Goal: Information Seeking & Learning: Learn about a topic

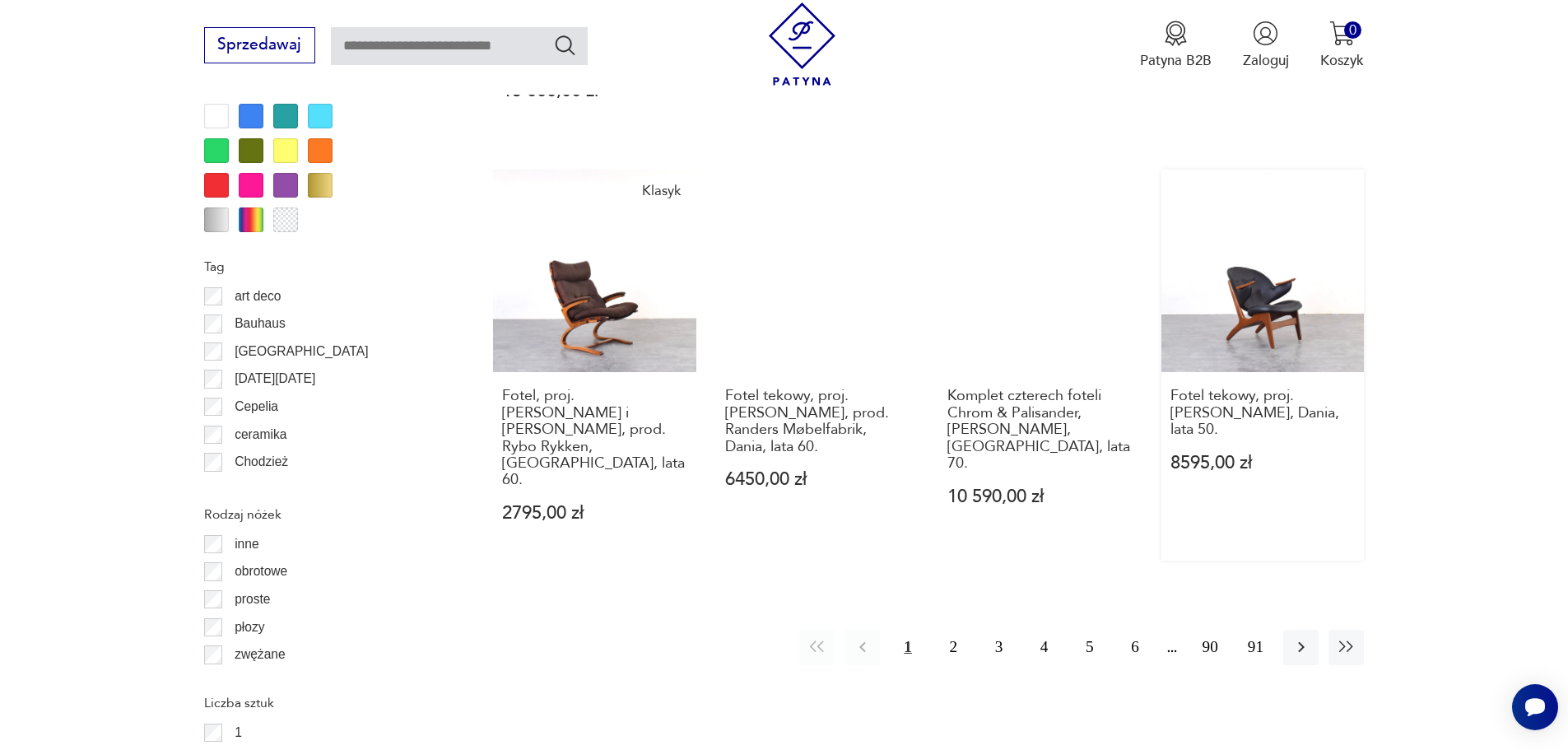
scroll to position [2193, 0]
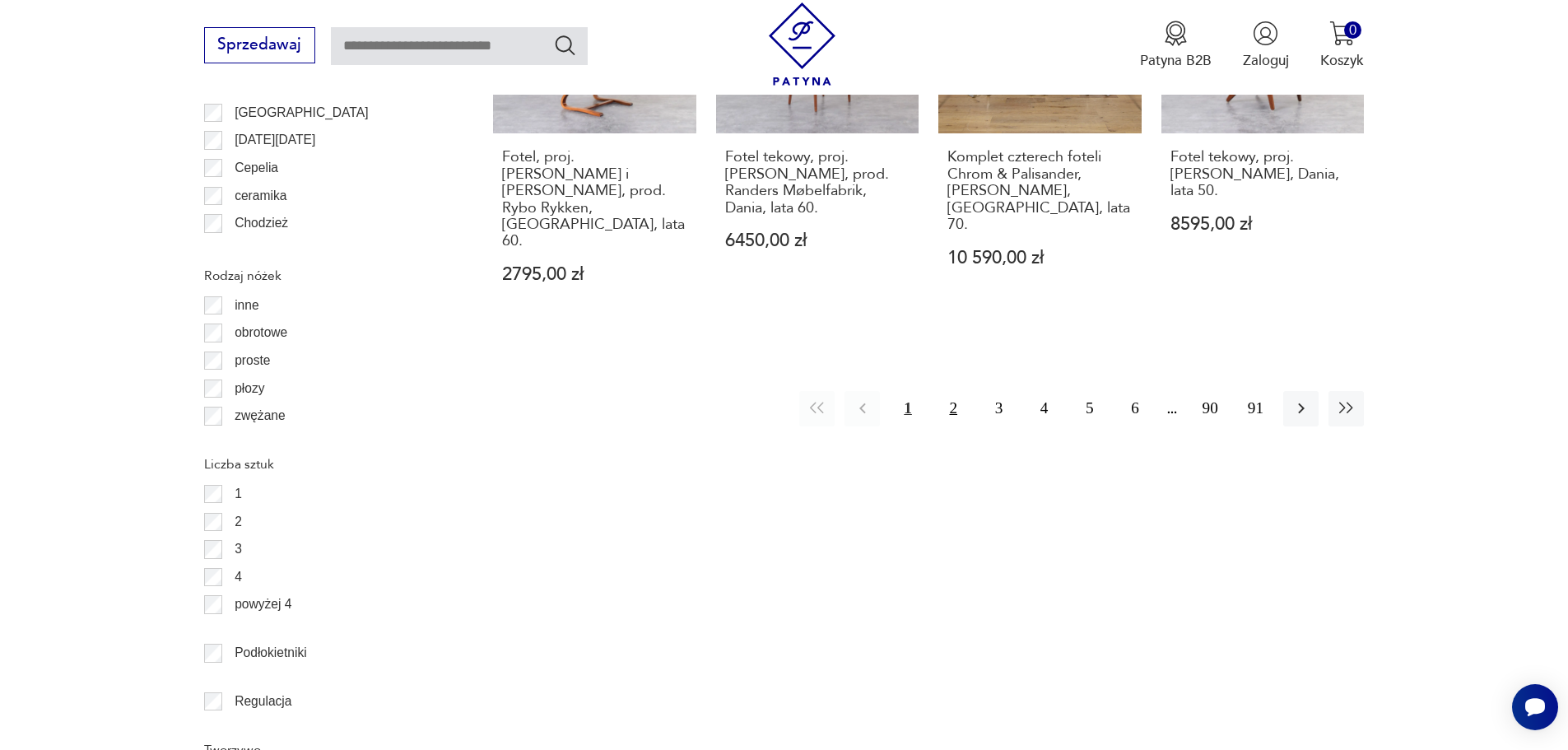
click at [951, 391] on button "2" at bounding box center [953, 408] width 35 height 35
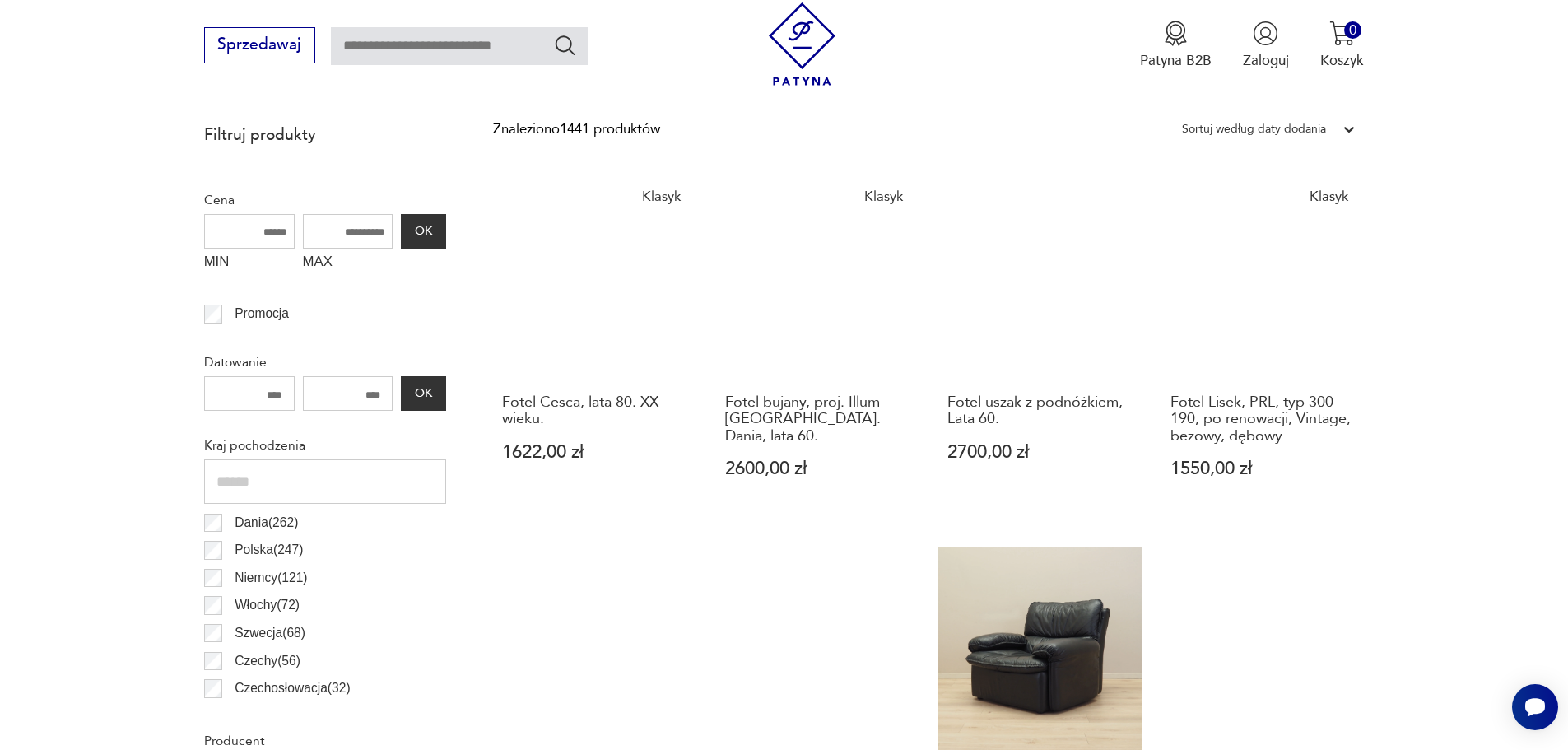
scroll to position [713, 0]
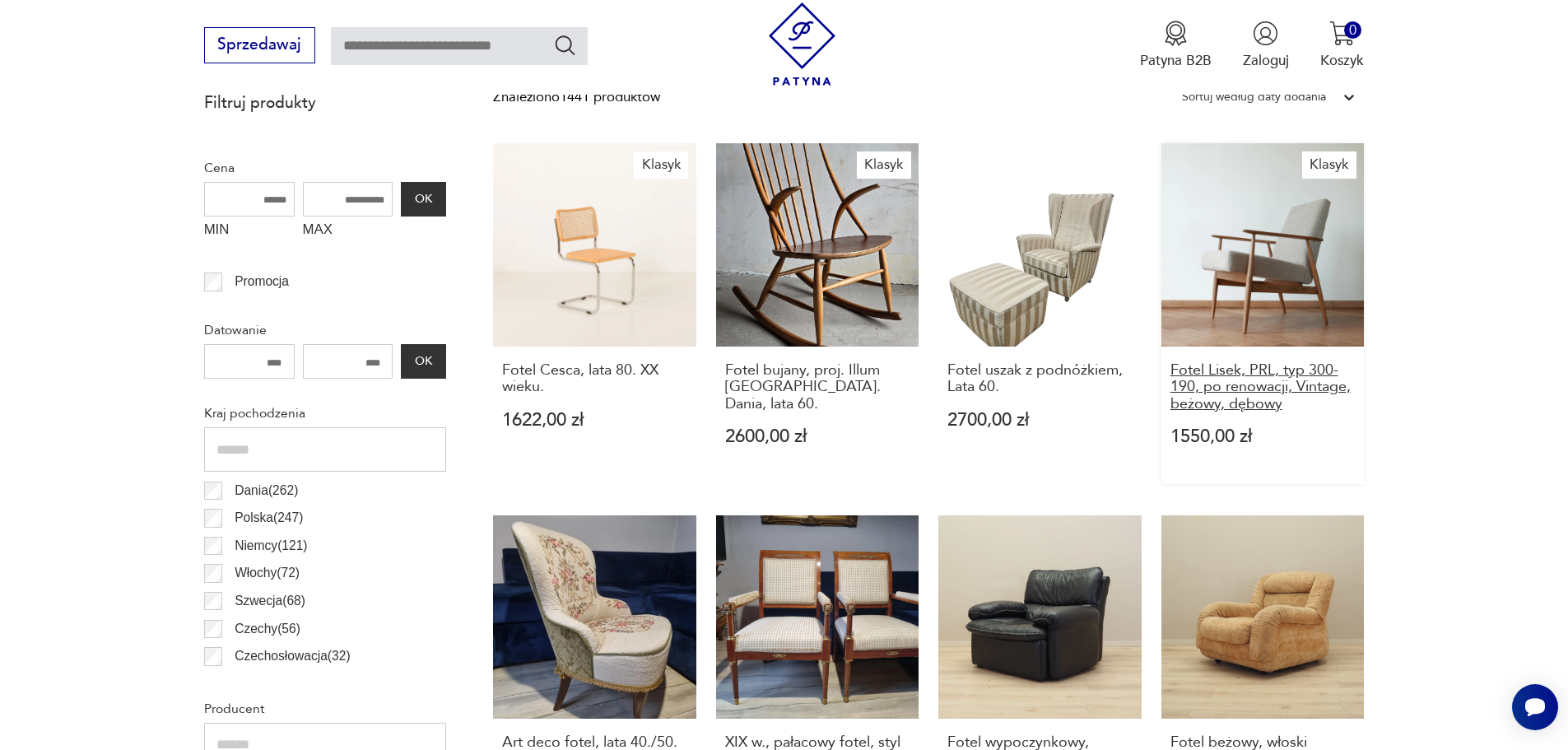
click at [1227, 390] on h3 "Fotel Lisek, PRL, typ 300-190, po renowacji, Vintage, beżowy, dębowy" at bounding box center [1262, 388] width 185 height 50
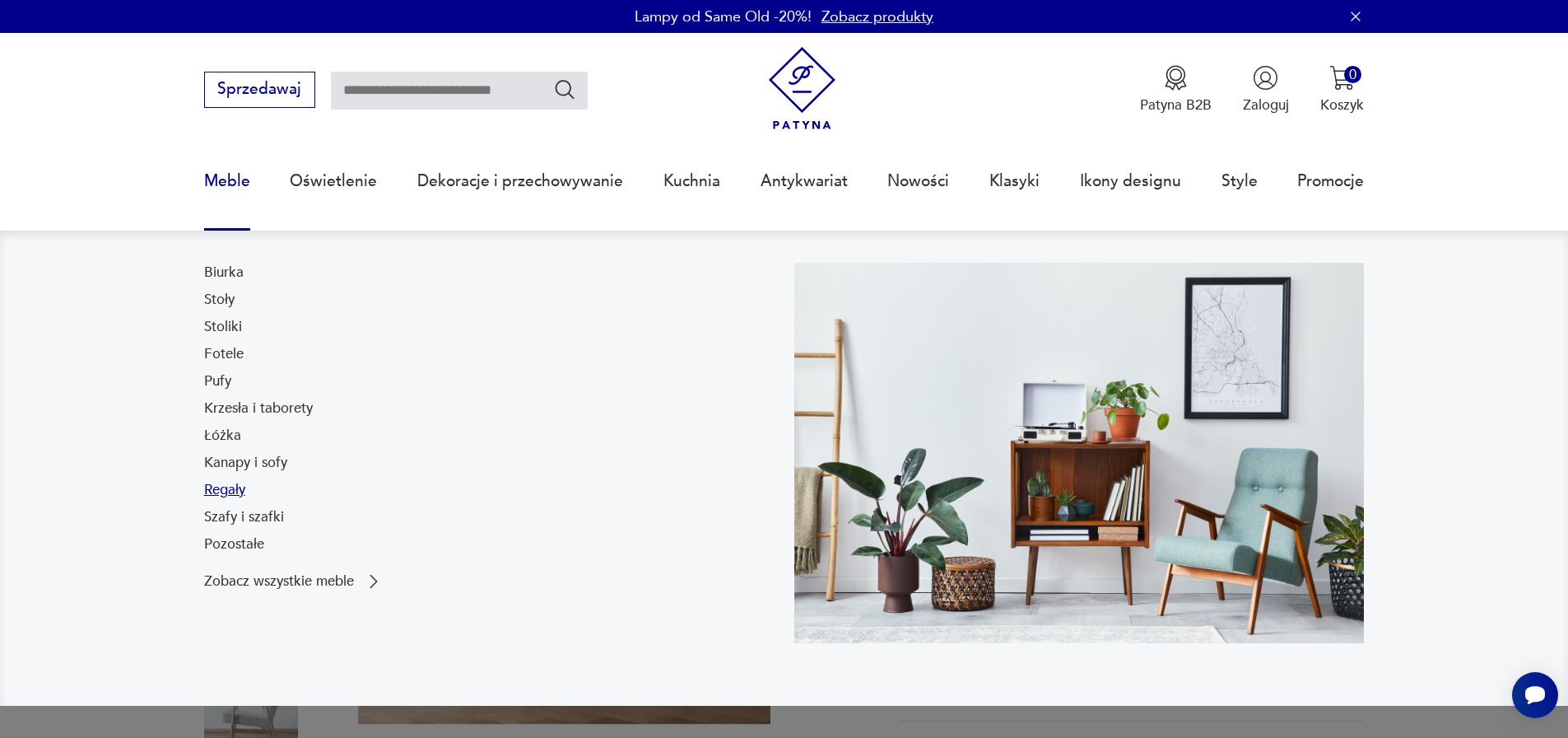
click at [208, 489] on link "Regały" at bounding box center [225, 490] width 41 height 20
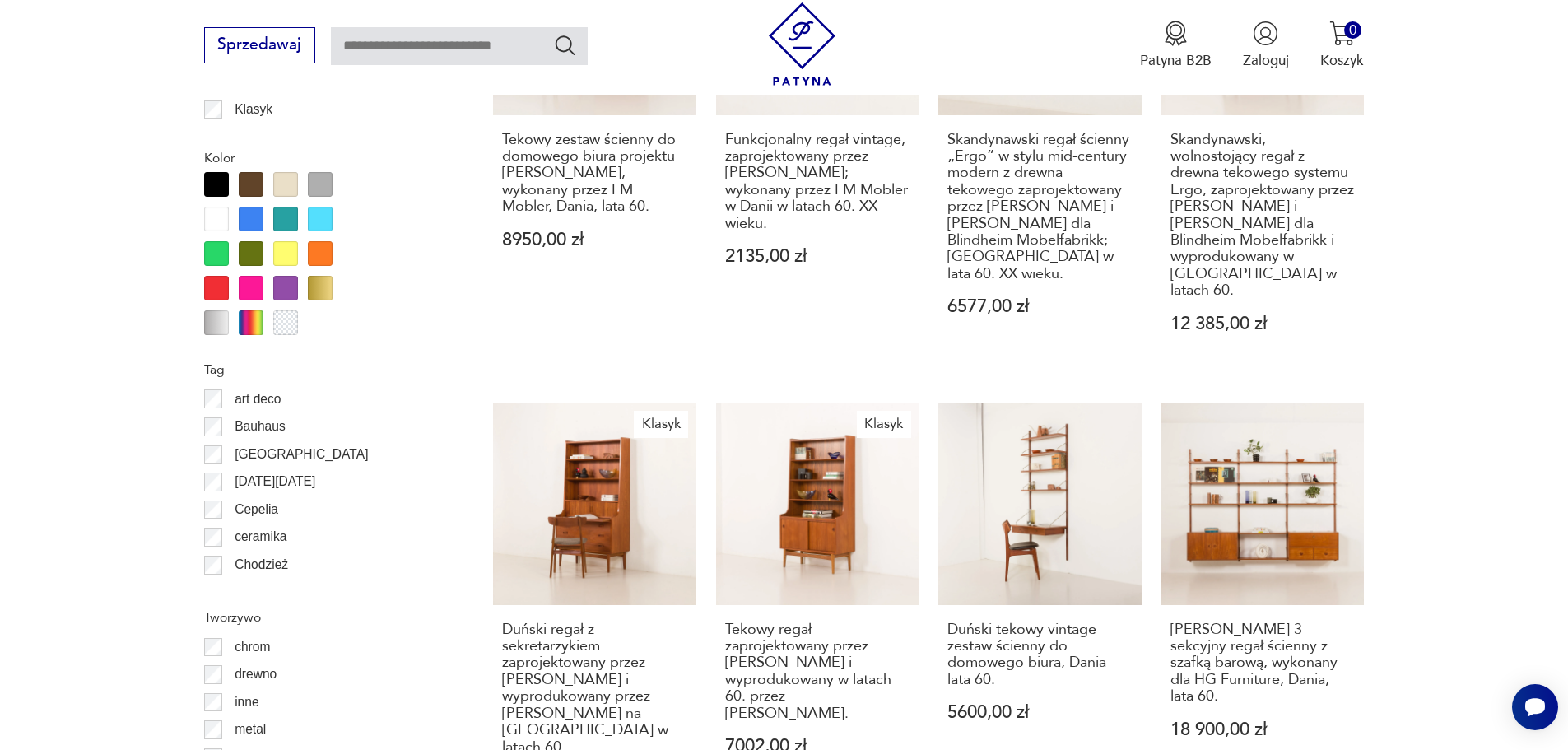
scroll to position [2030, 0]
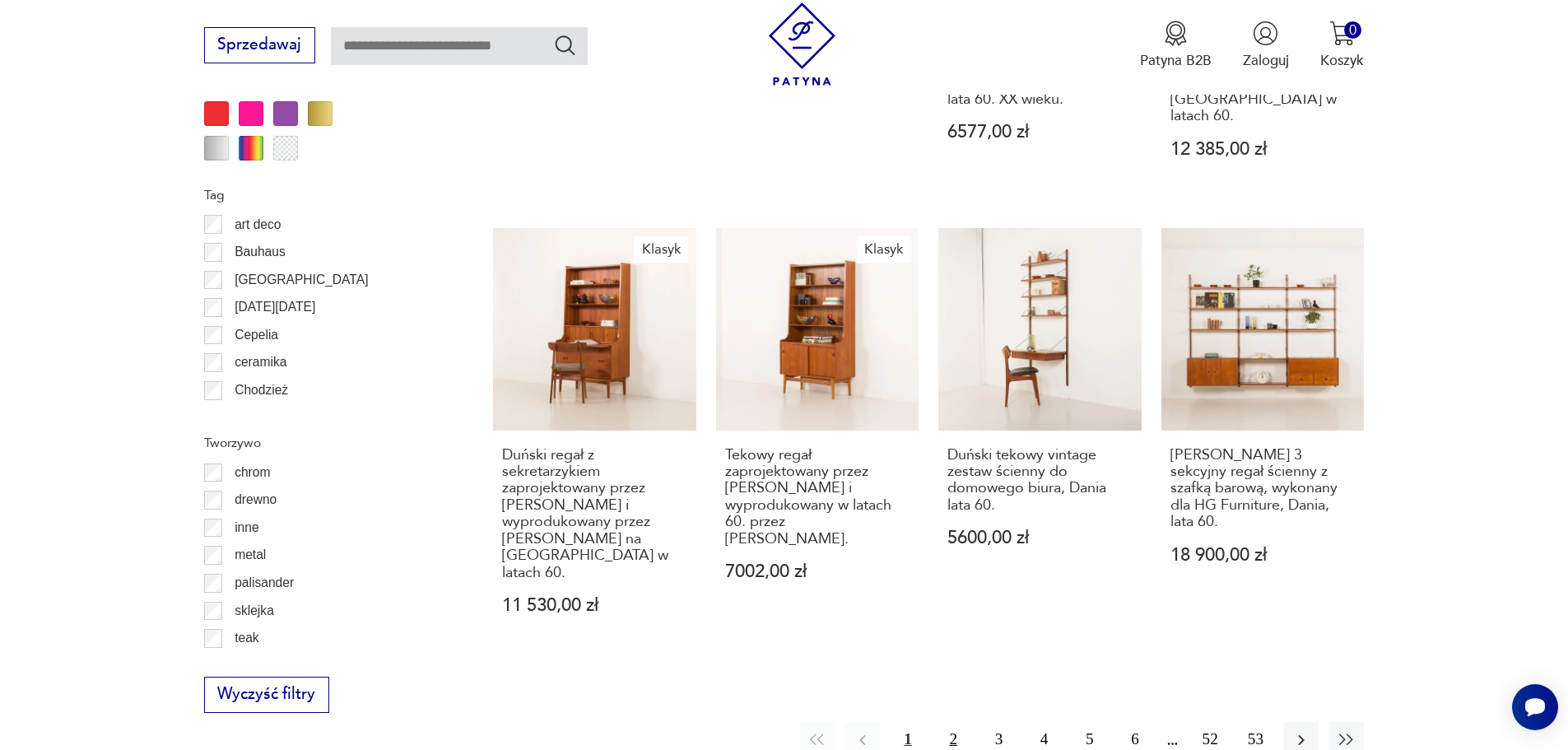
click at [955, 722] on button "2" at bounding box center [953, 739] width 35 height 35
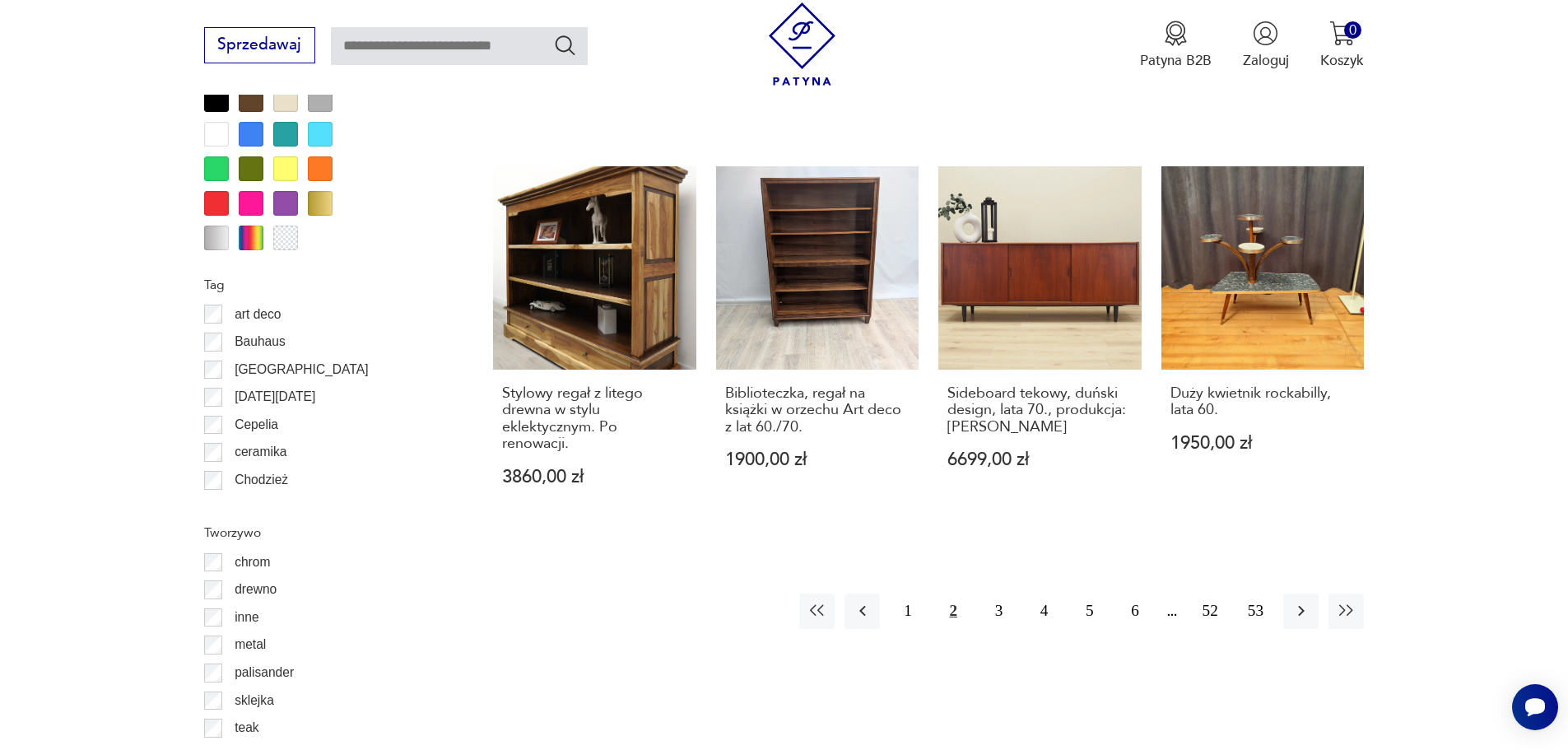
scroll to position [1947, 0]
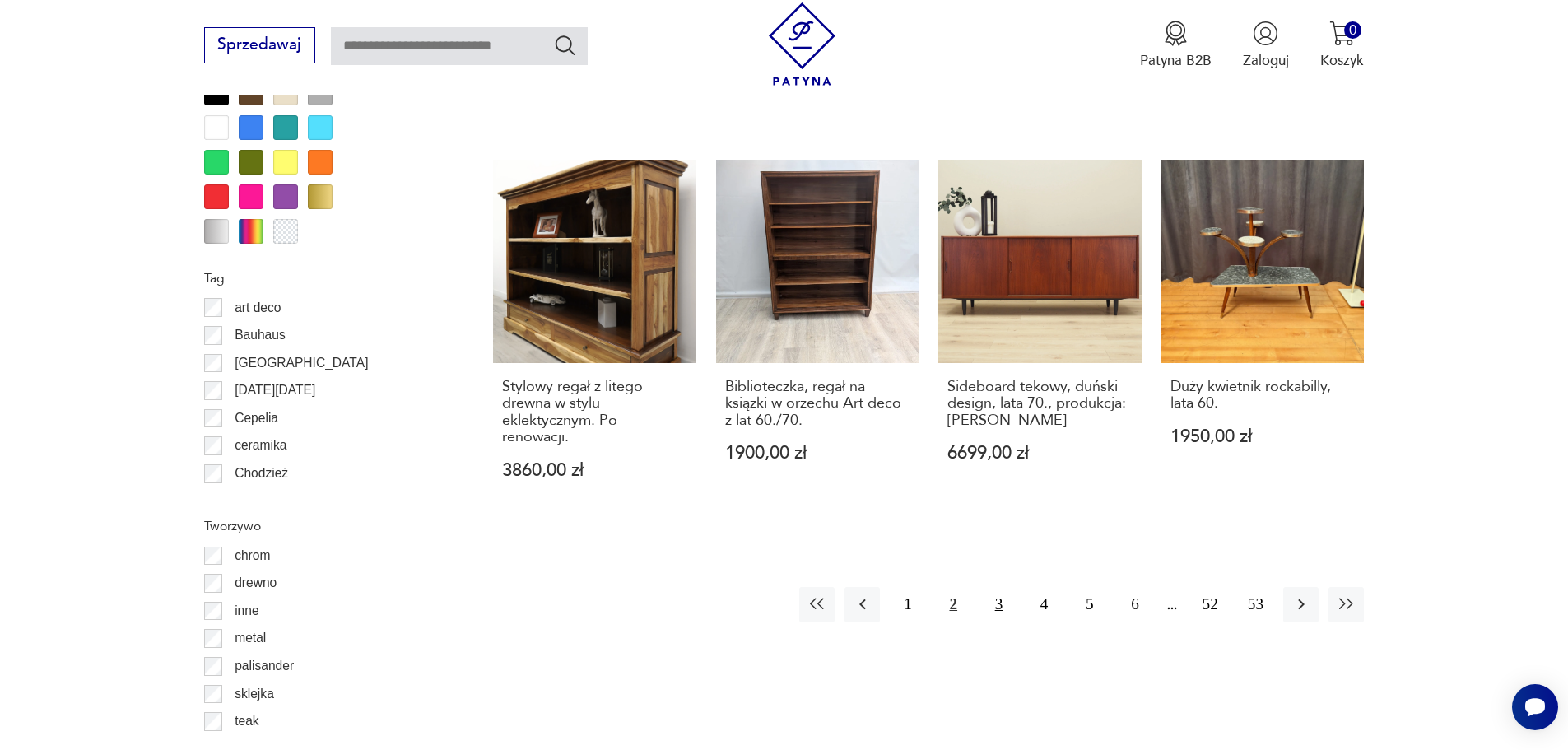
click at [998, 587] on button "3" at bounding box center [998, 604] width 35 height 35
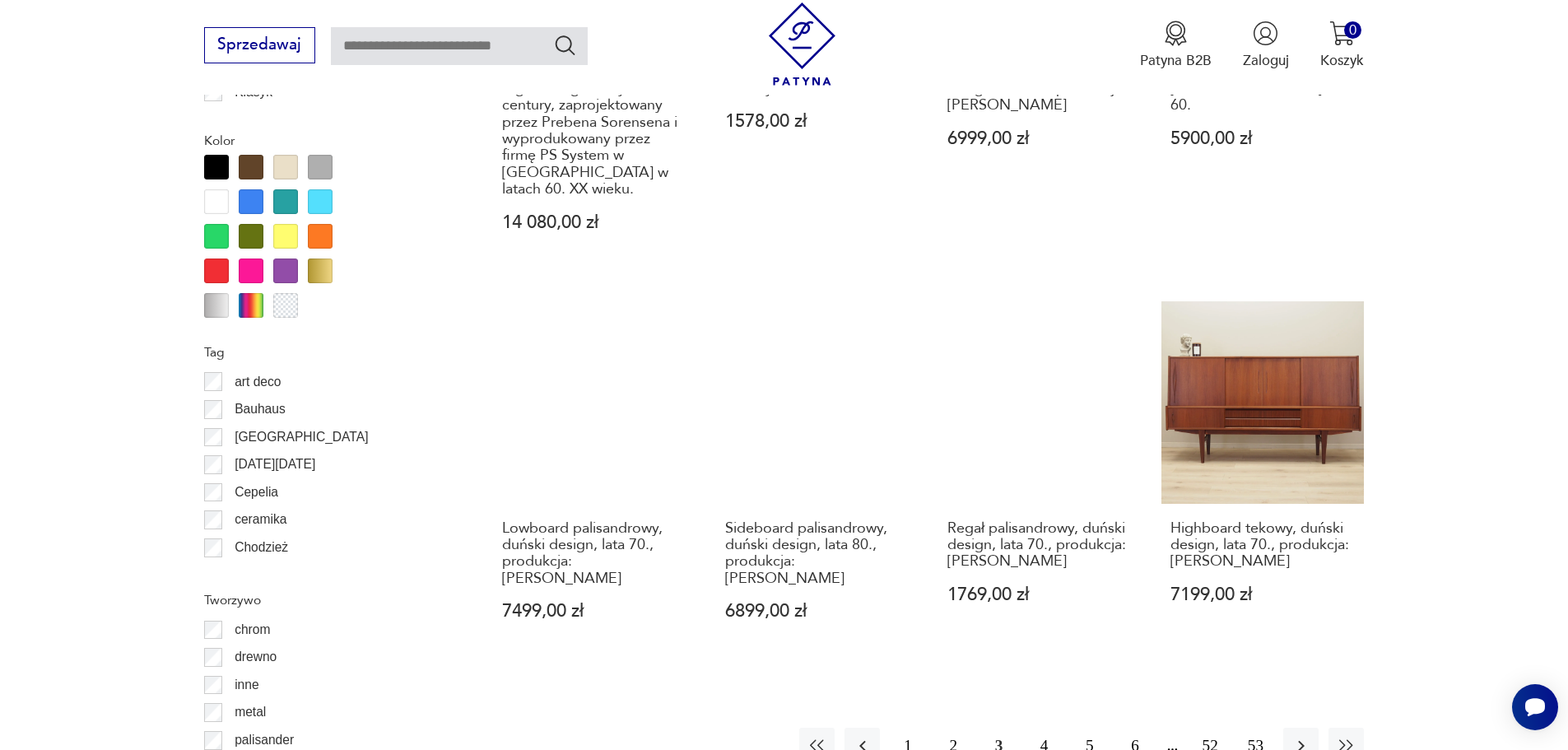
scroll to position [2029, 0]
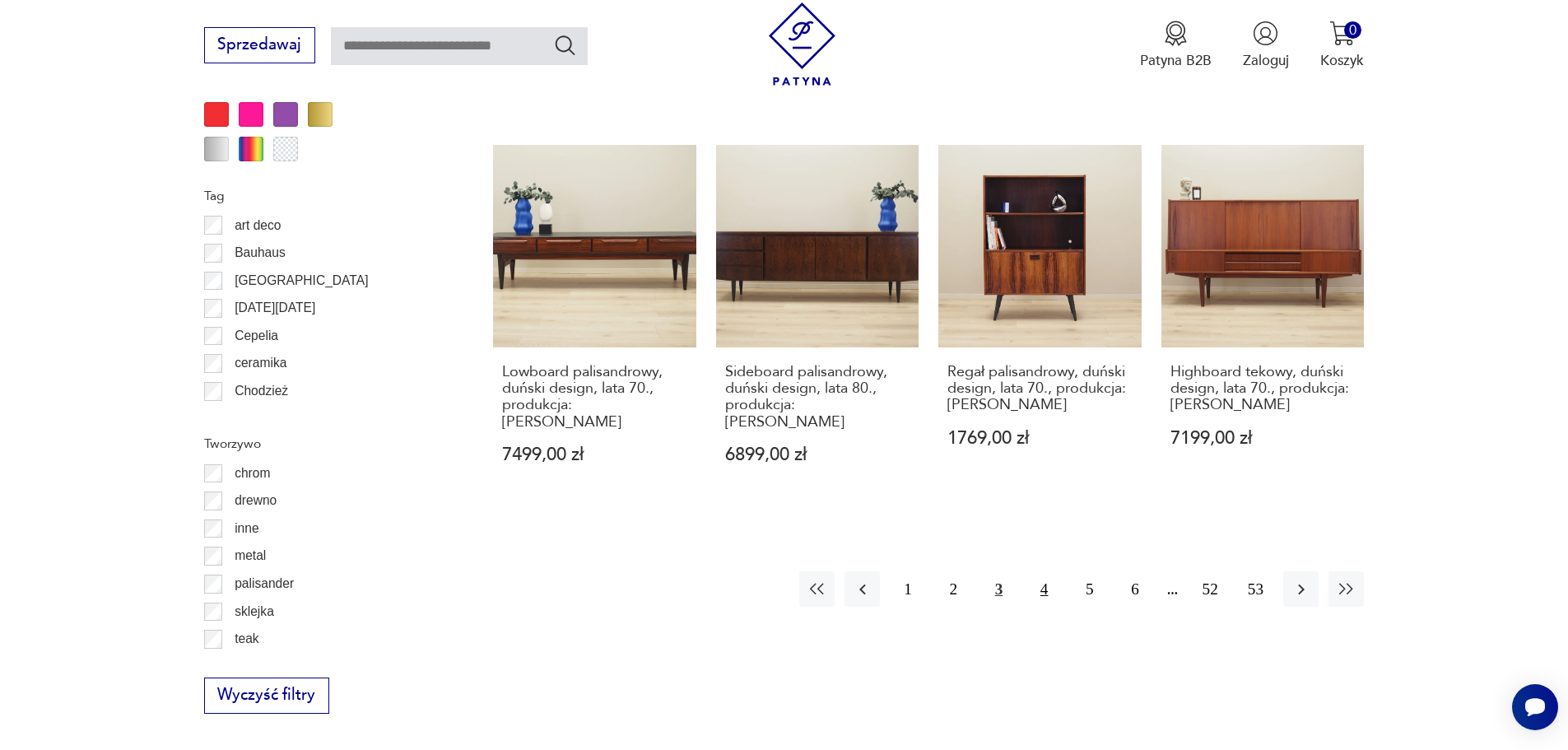
click at [1039, 572] on button "4" at bounding box center [1043, 589] width 35 height 35
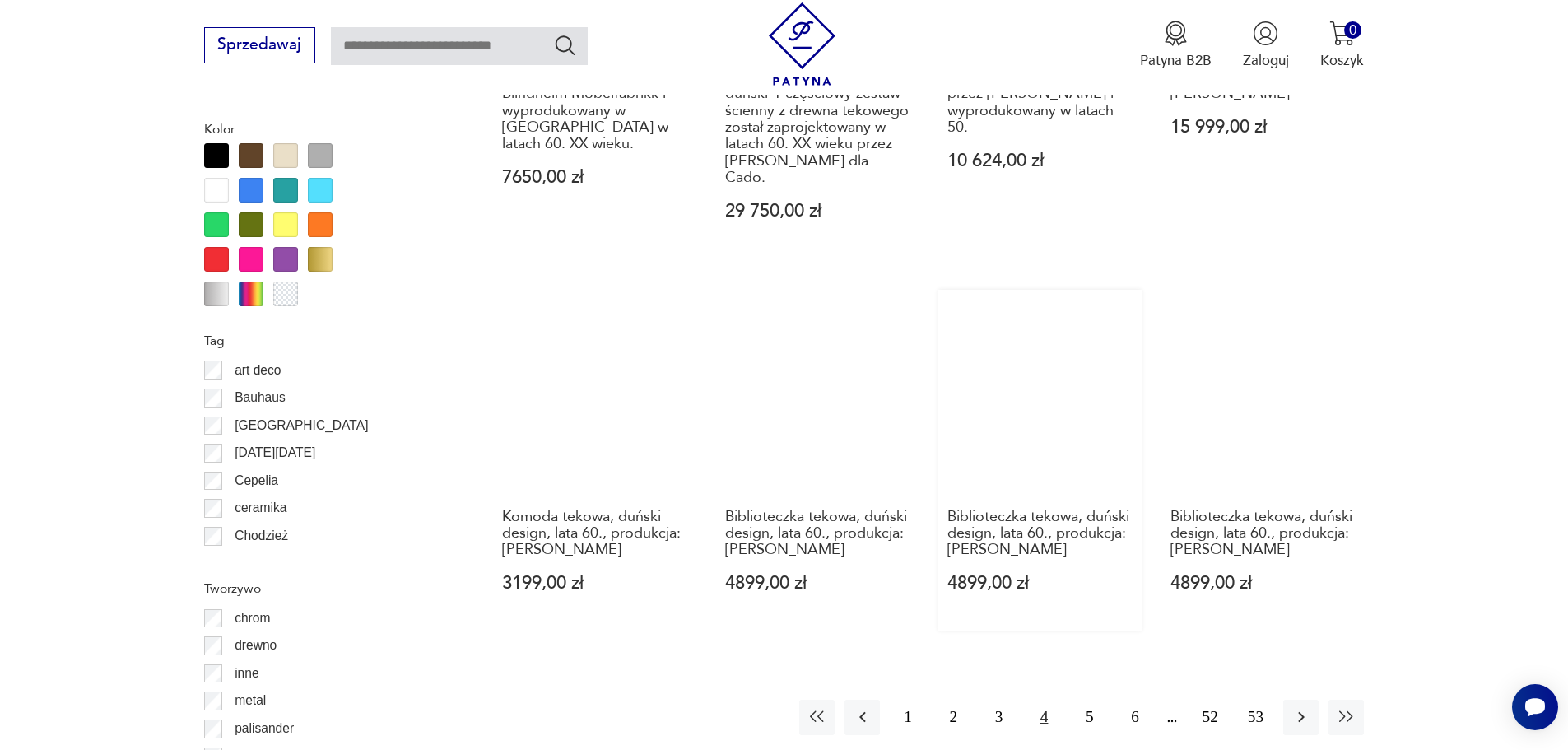
scroll to position [2112, 0]
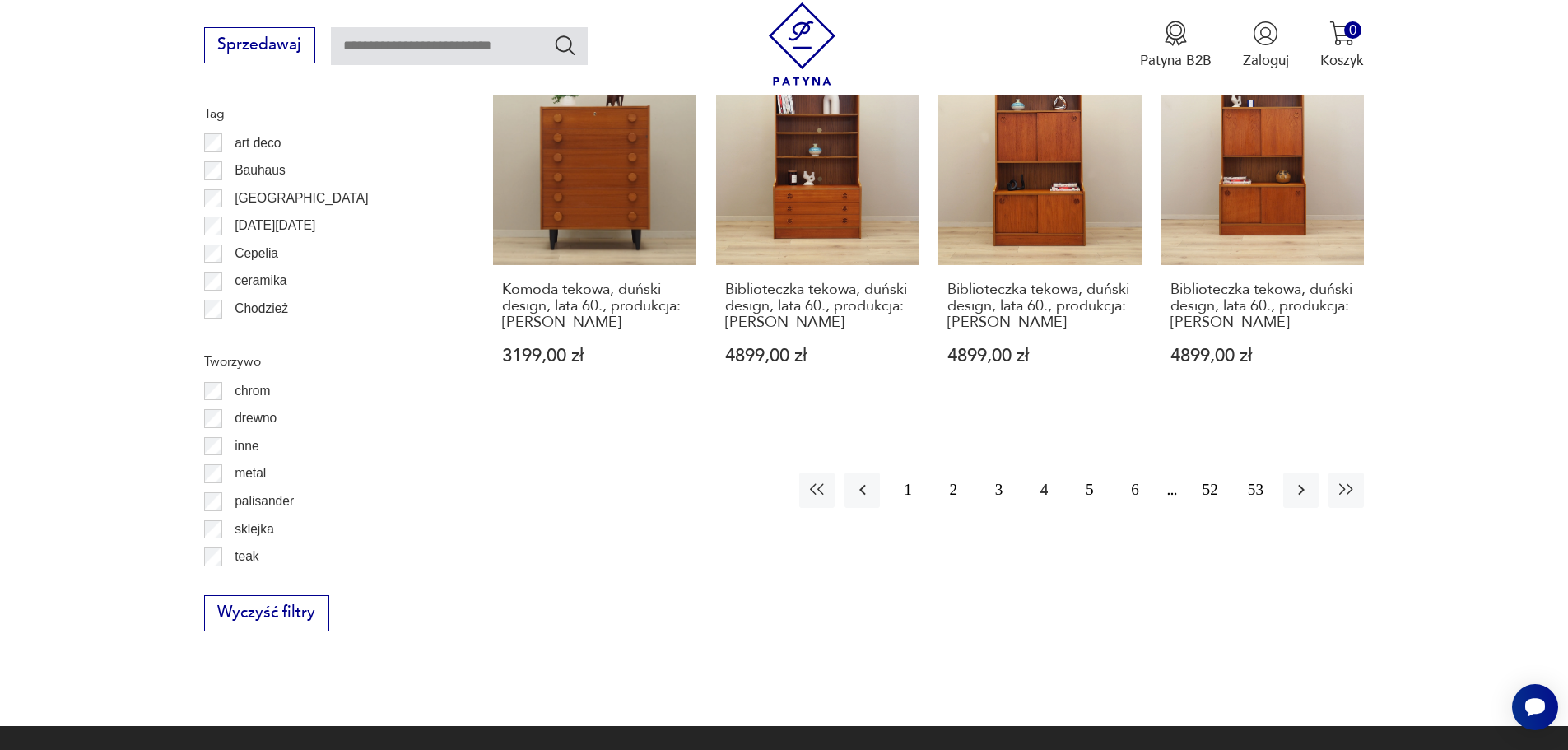
click at [1092, 472] on button "5" at bounding box center [1089, 489] width 35 height 35
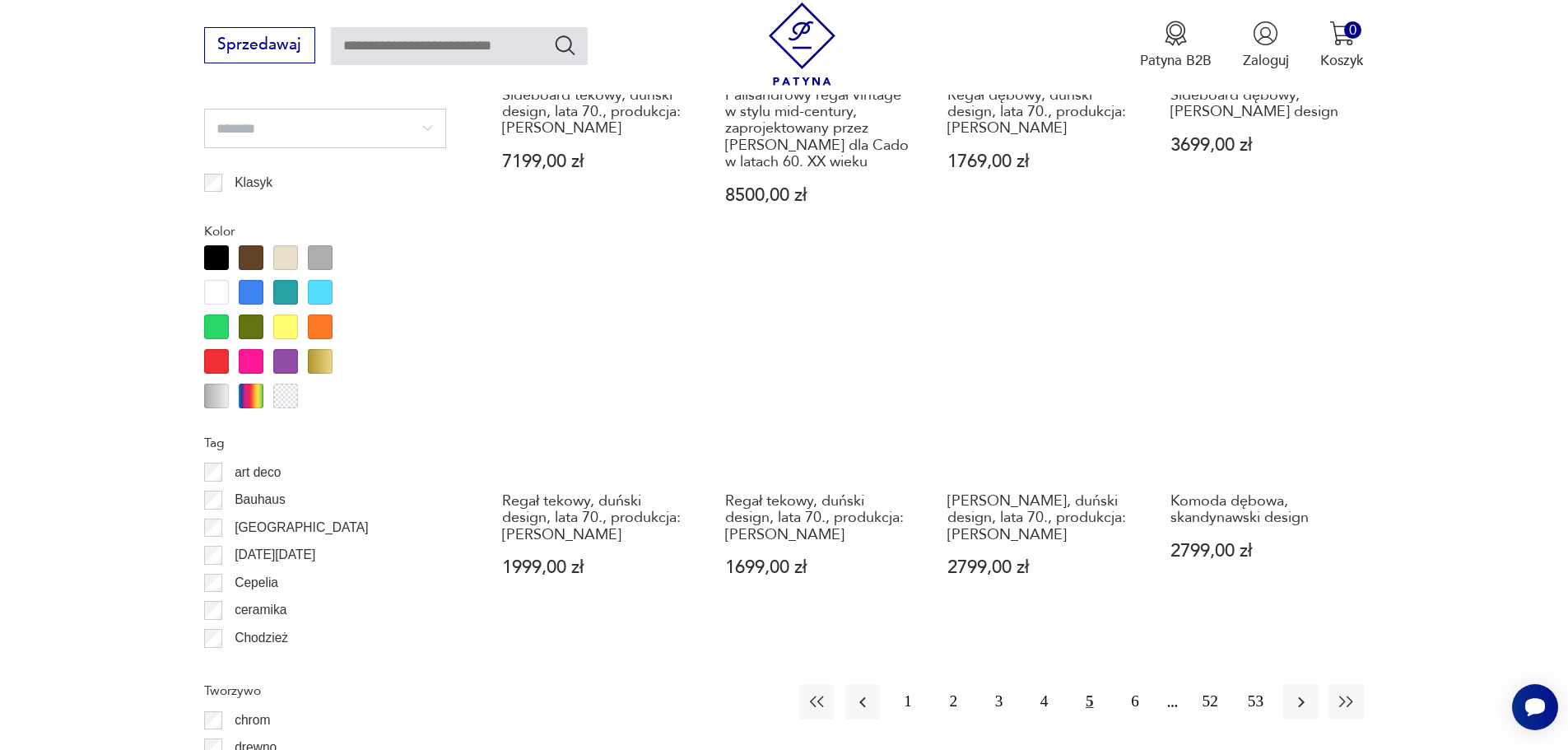
scroll to position [1865, 0]
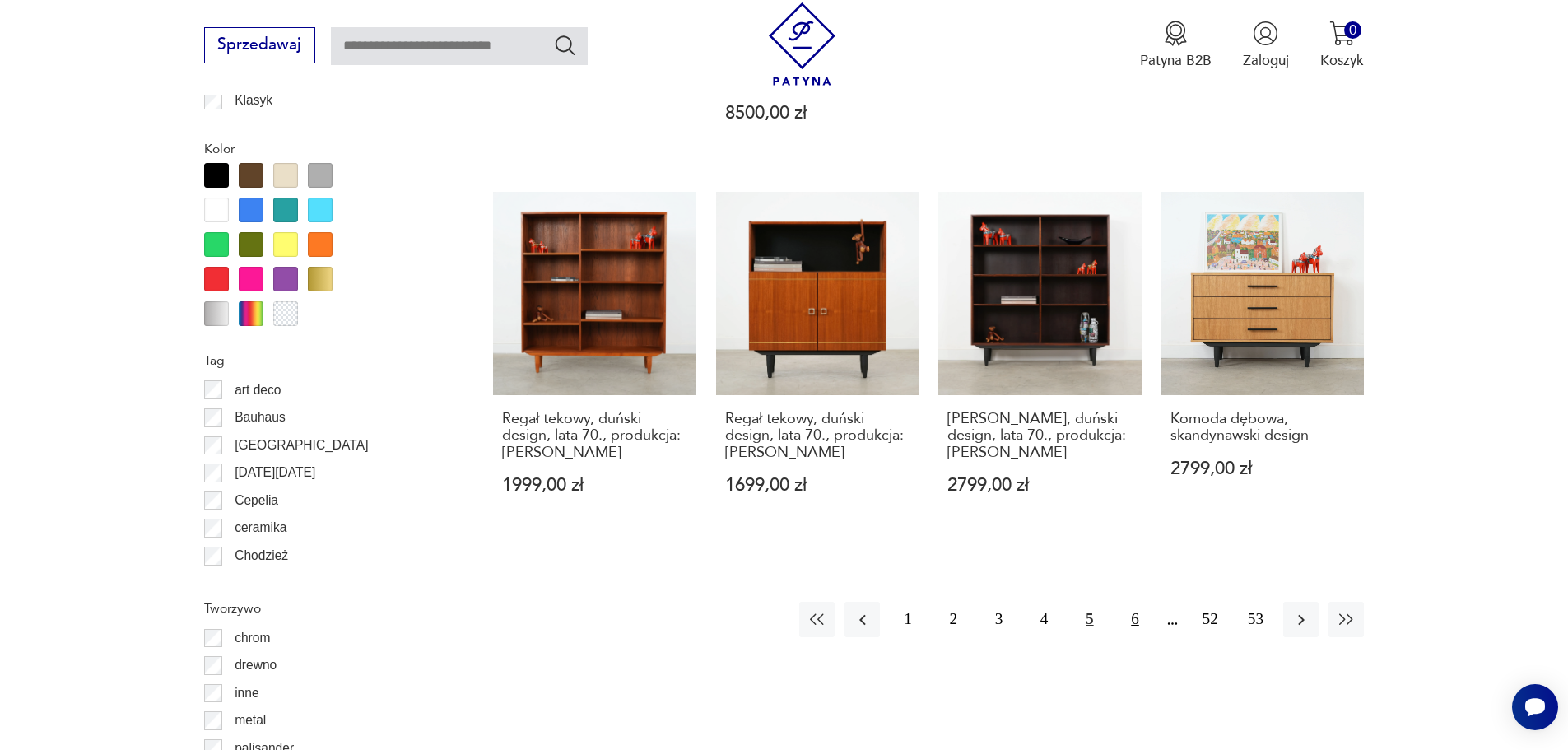
click at [1136, 603] on button "6" at bounding box center [1134, 618] width 35 height 35
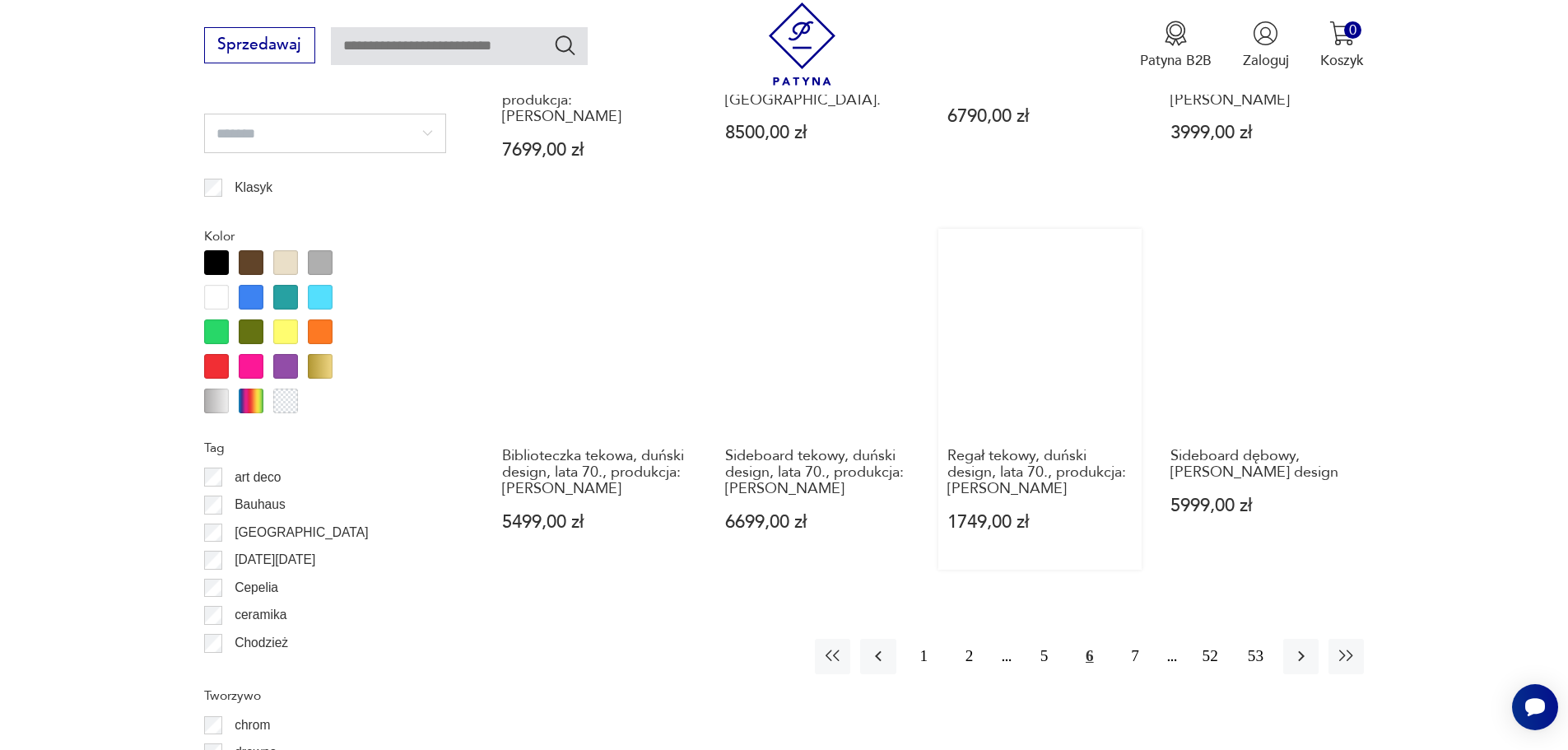
scroll to position [1782, 0]
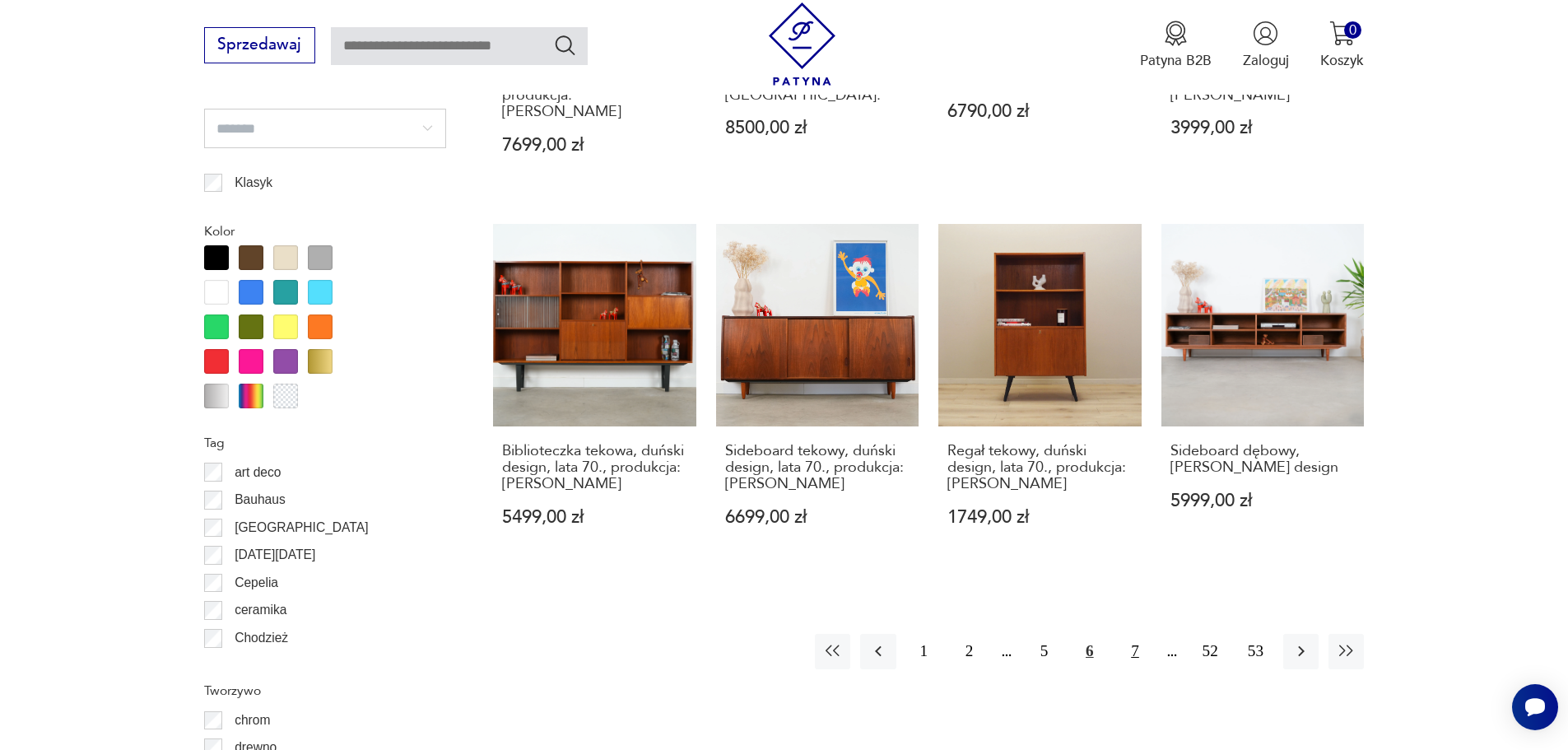
click at [1130, 636] on button "7" at bounding box center [1134, 651] width 35 height 35
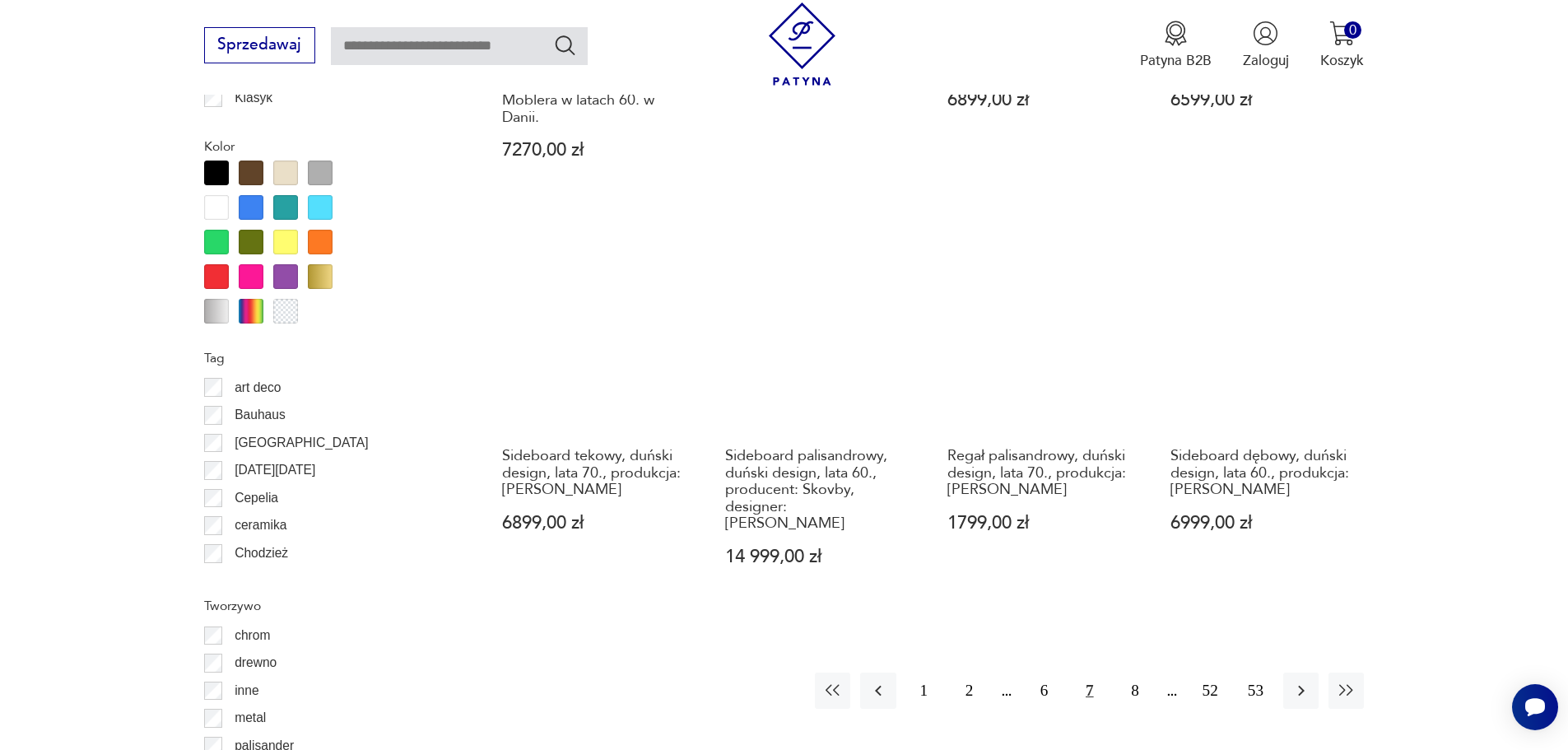
scroll to position [1947, 0]
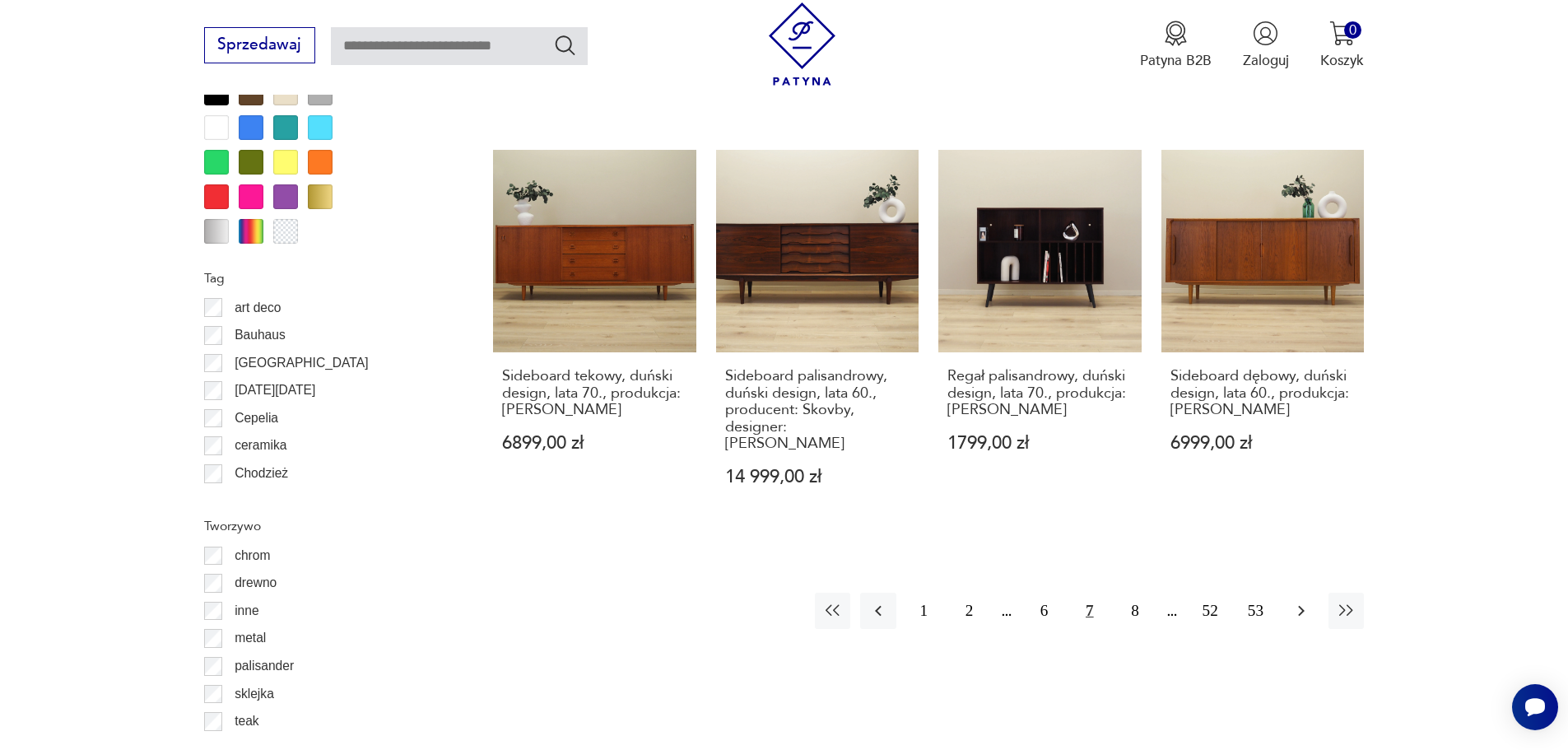
click at [1296, 600] on icon "button" at bounding box center [1301, 610] width 20 height 20
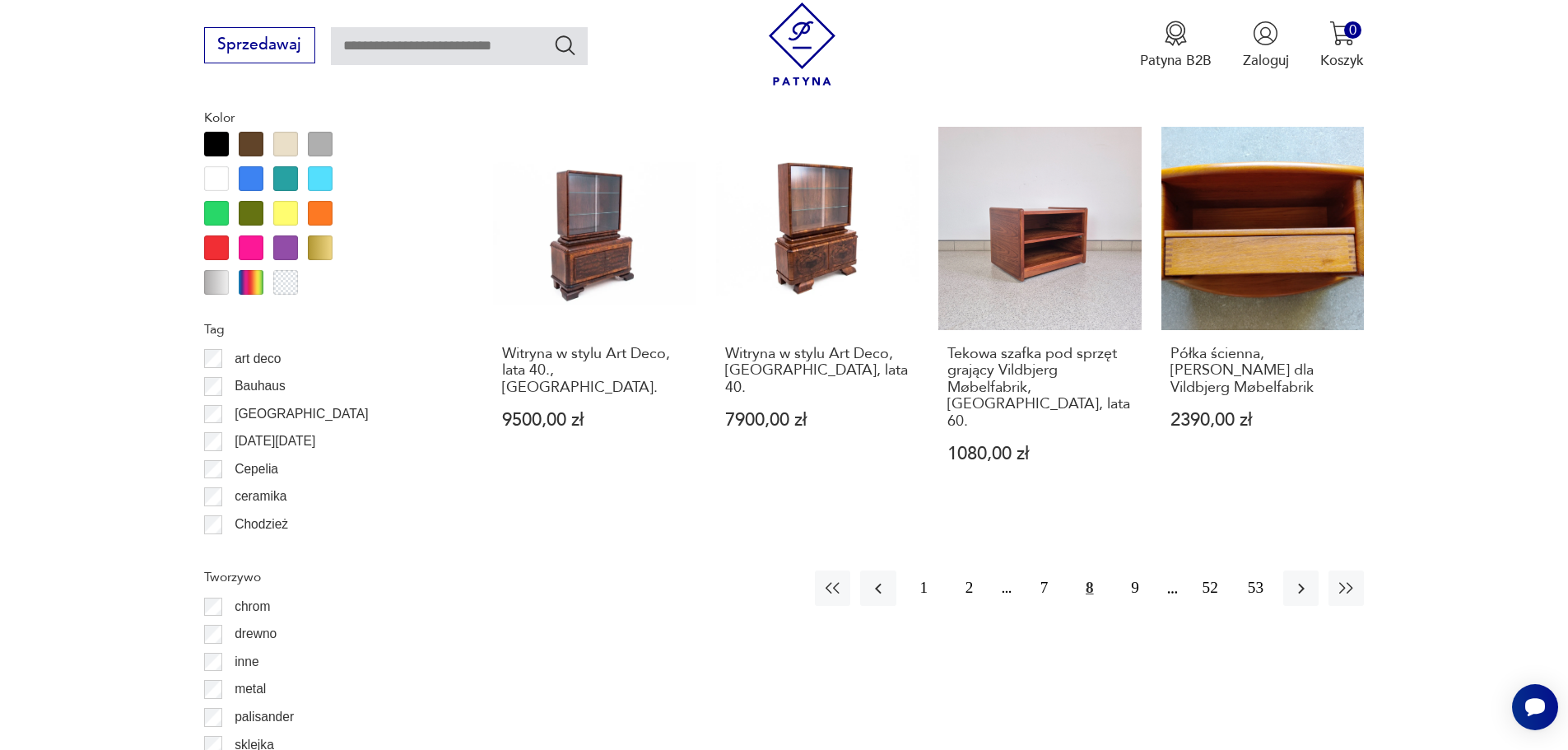
scroll to position [1947, 0]
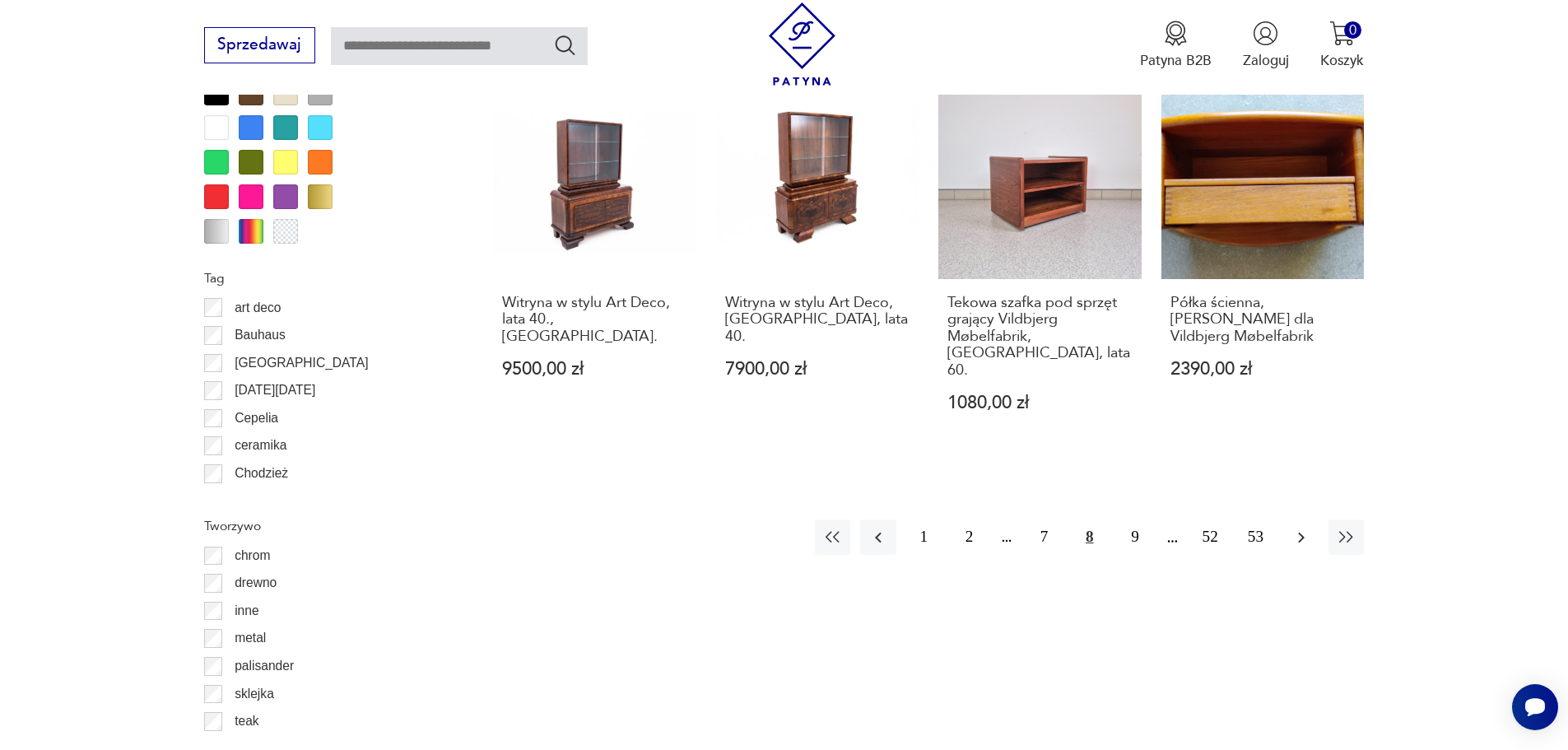
click at [1305, 527] on icon "button" at bounding box center [1301, 537] width 20 height 20
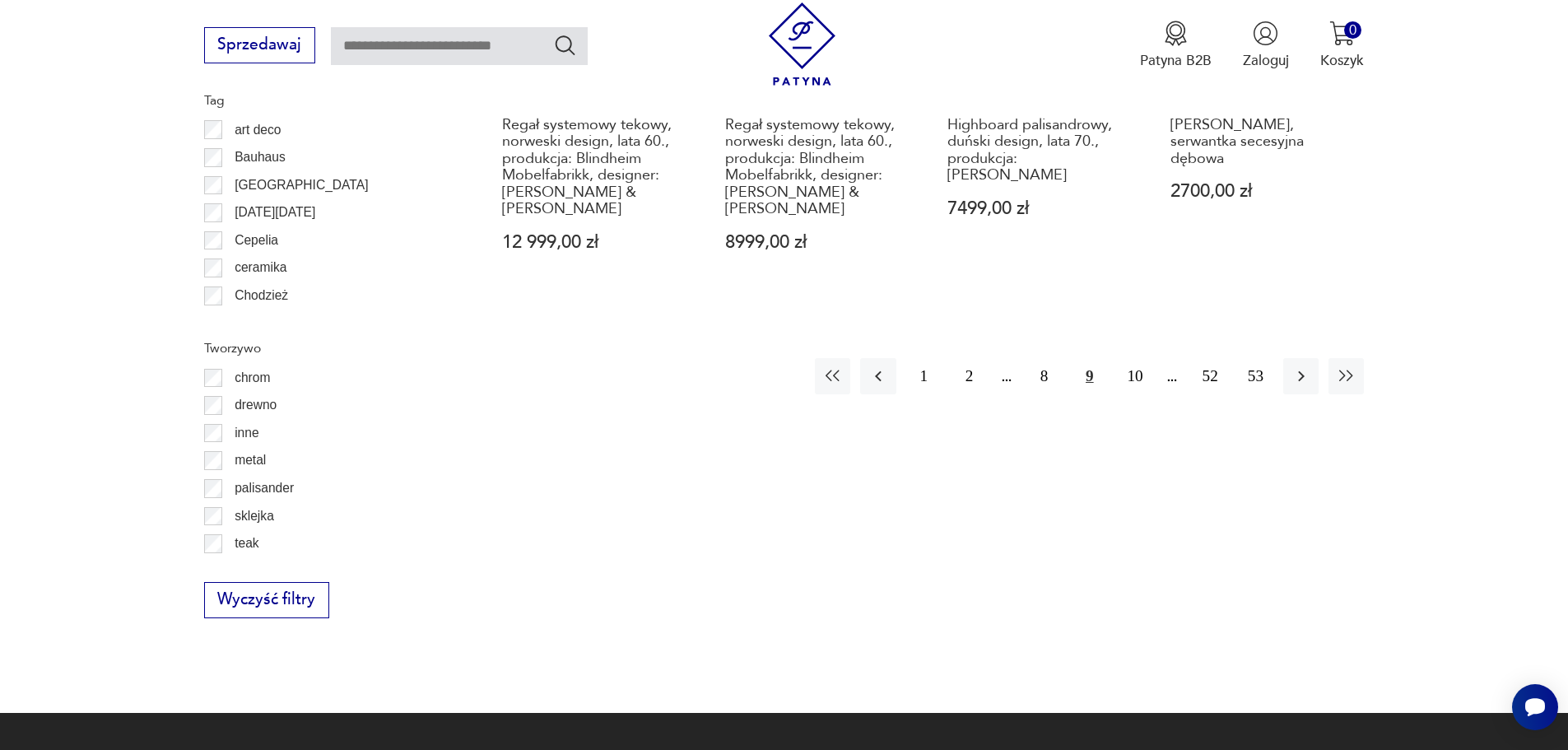
scroll to position [2276, 0]
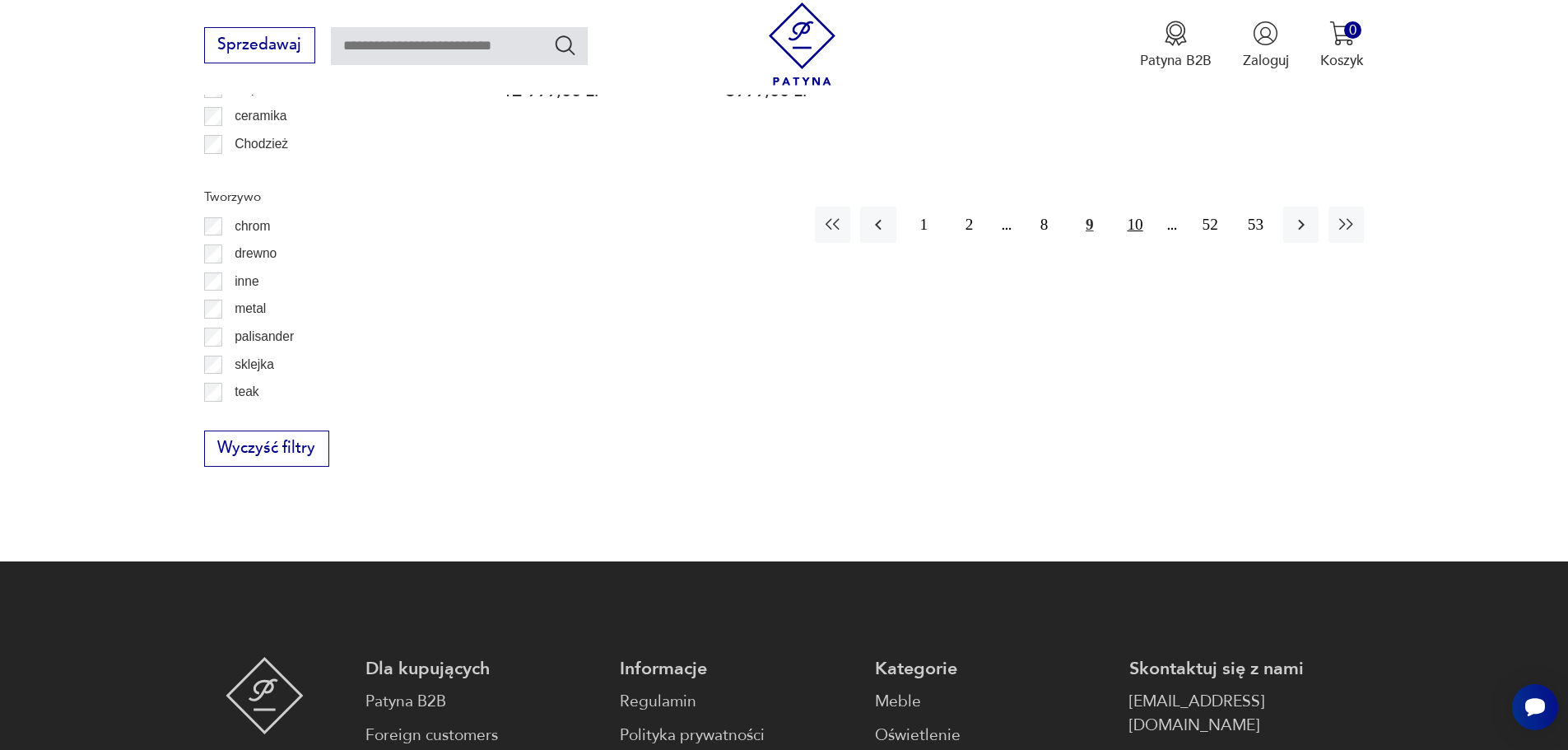
click at [1142, 229] on button "10" at bounding box center [1134, 224] width 35 height 35
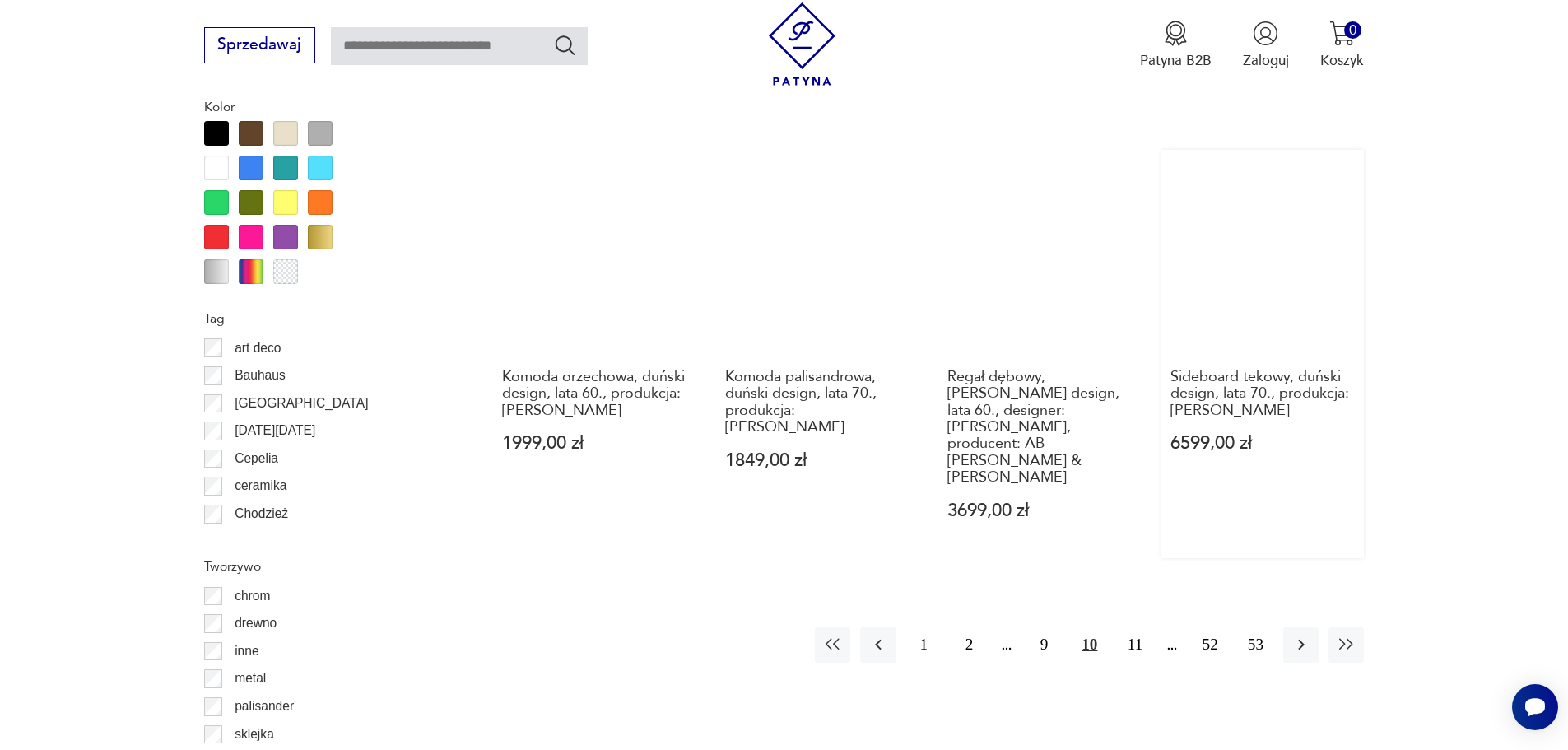
scroll to position [1947, 0]
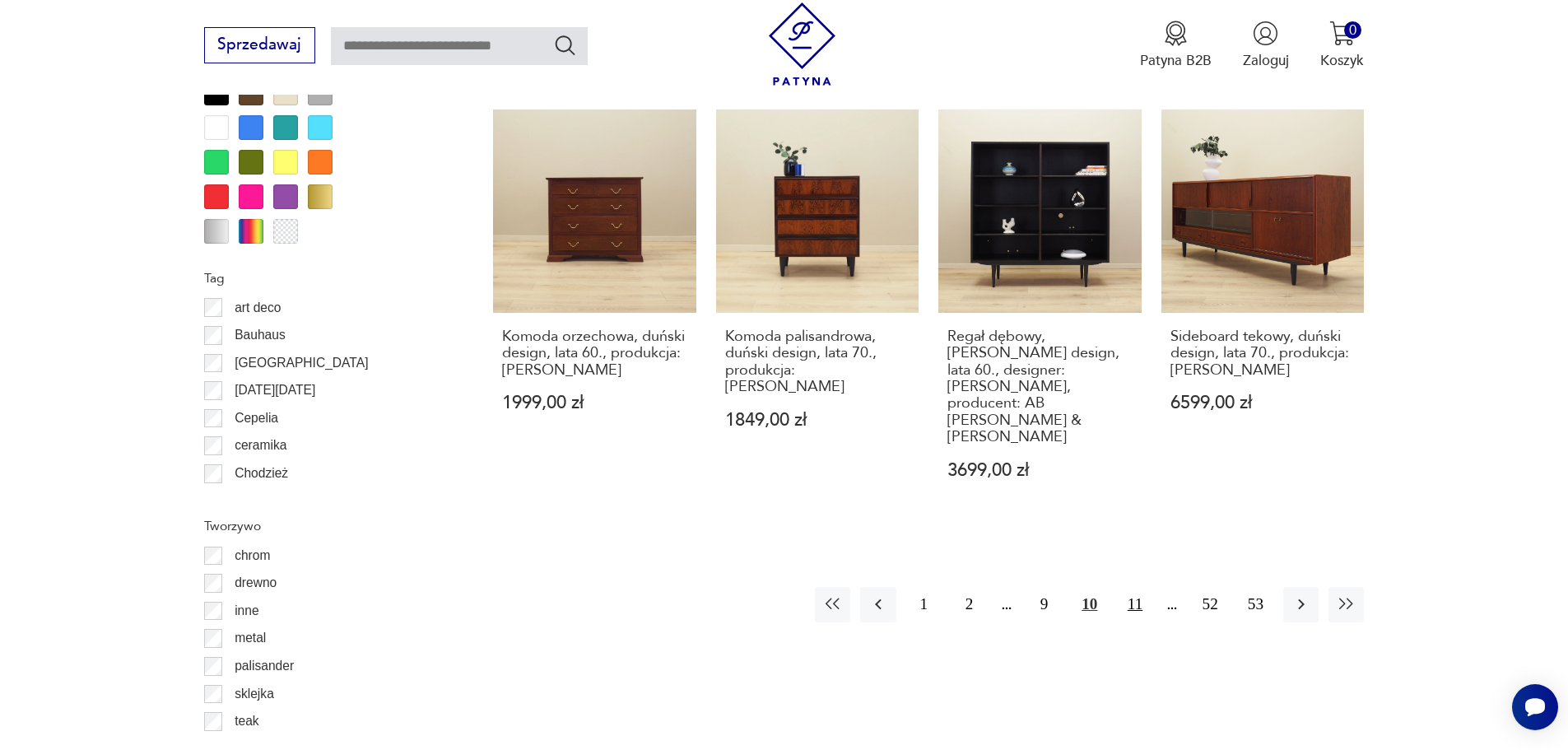
click at [1138, 587] on button "11" at bounding box center [1134, 604] width 35 height 35
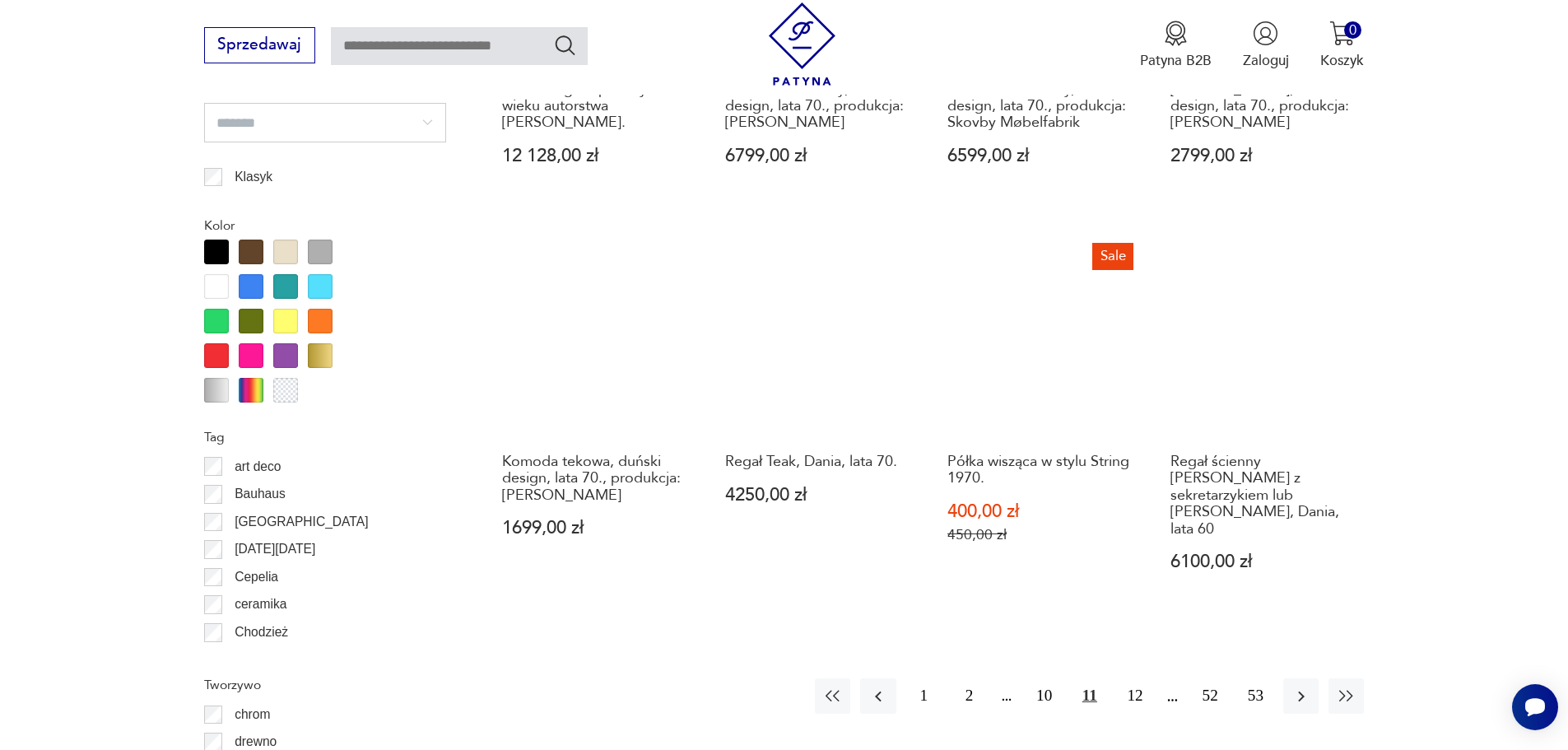
scroll to position [1865, 0]
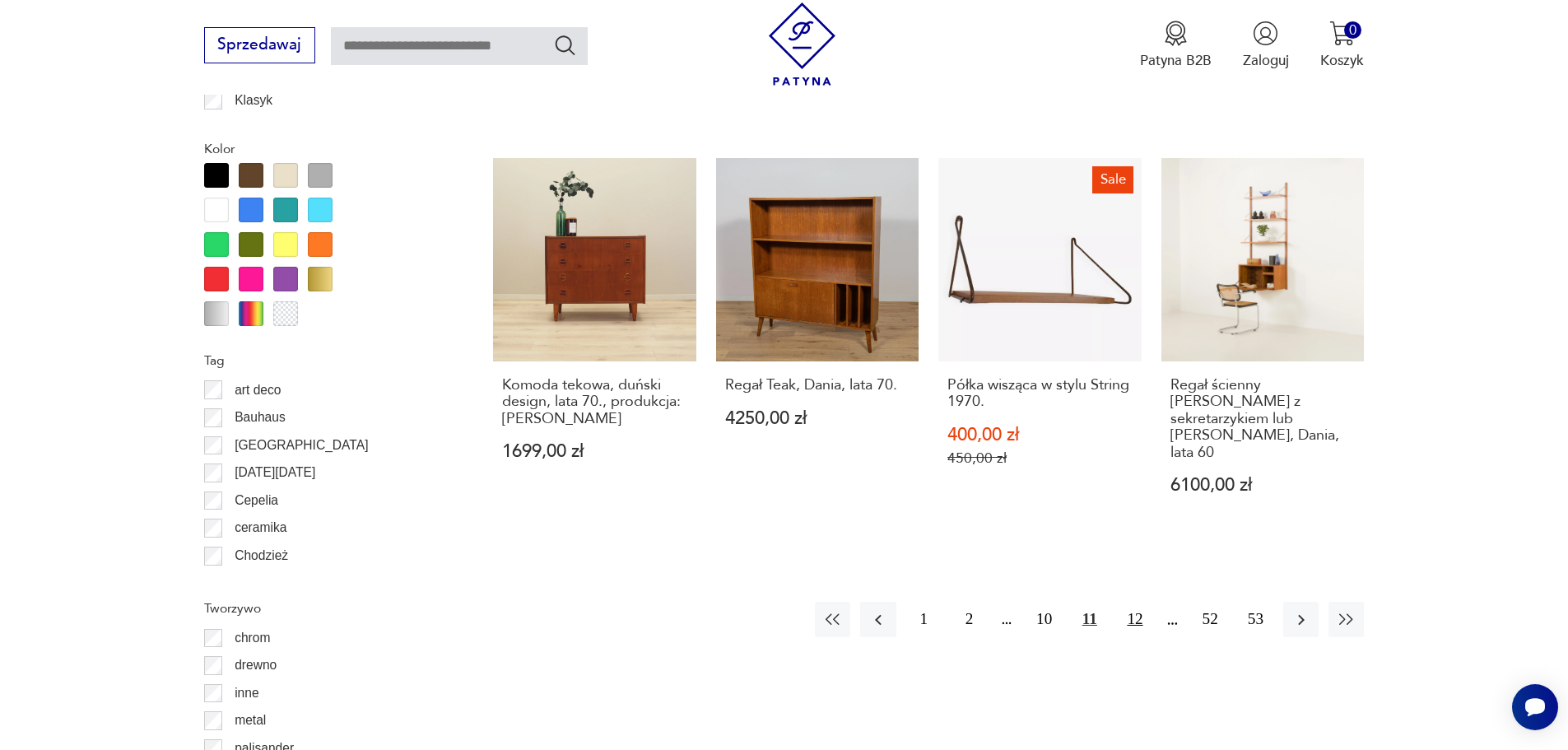
click at [1136, 601] on button "12" at bounding box center [1134, 618] width 35 height 35
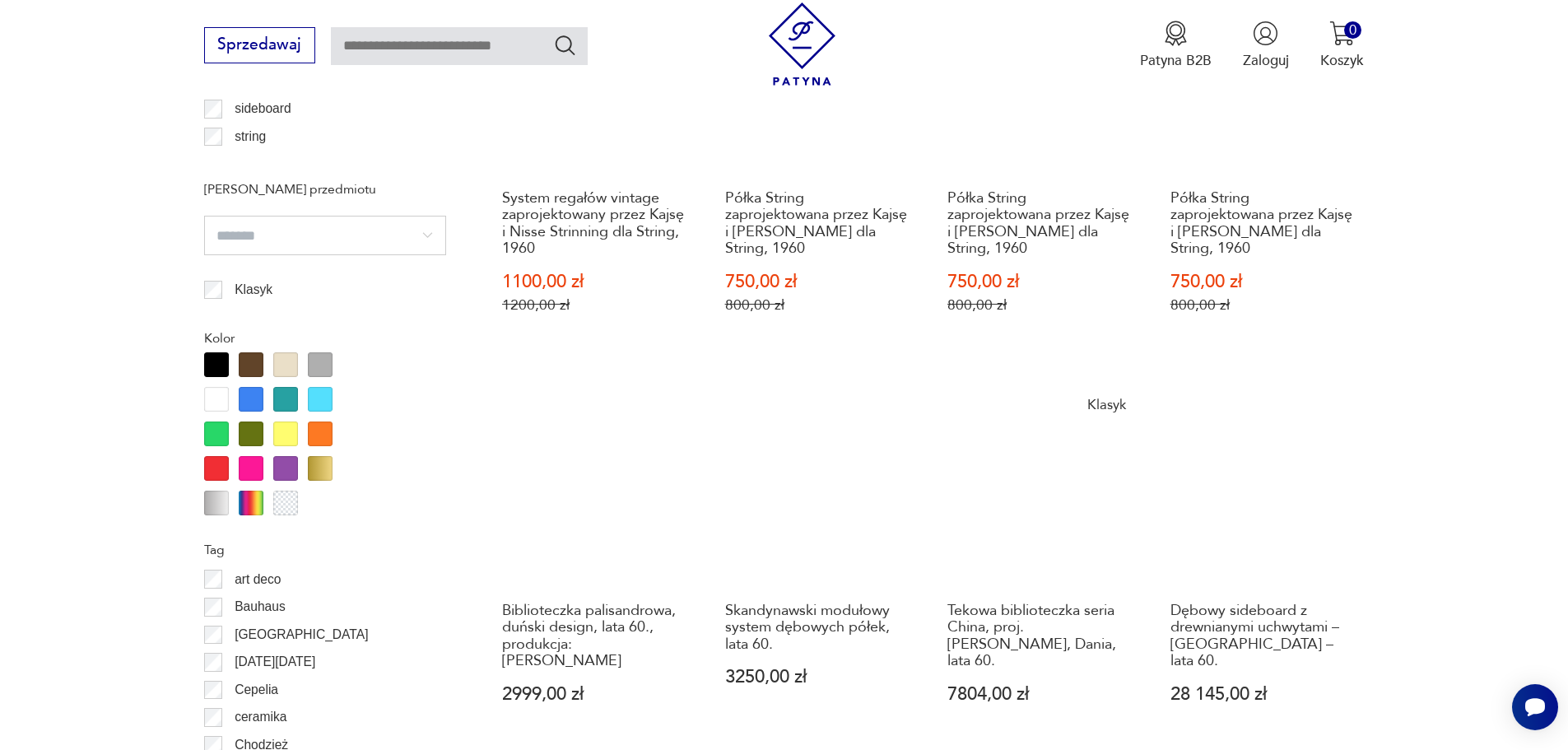
scroll to position [1782, 0]
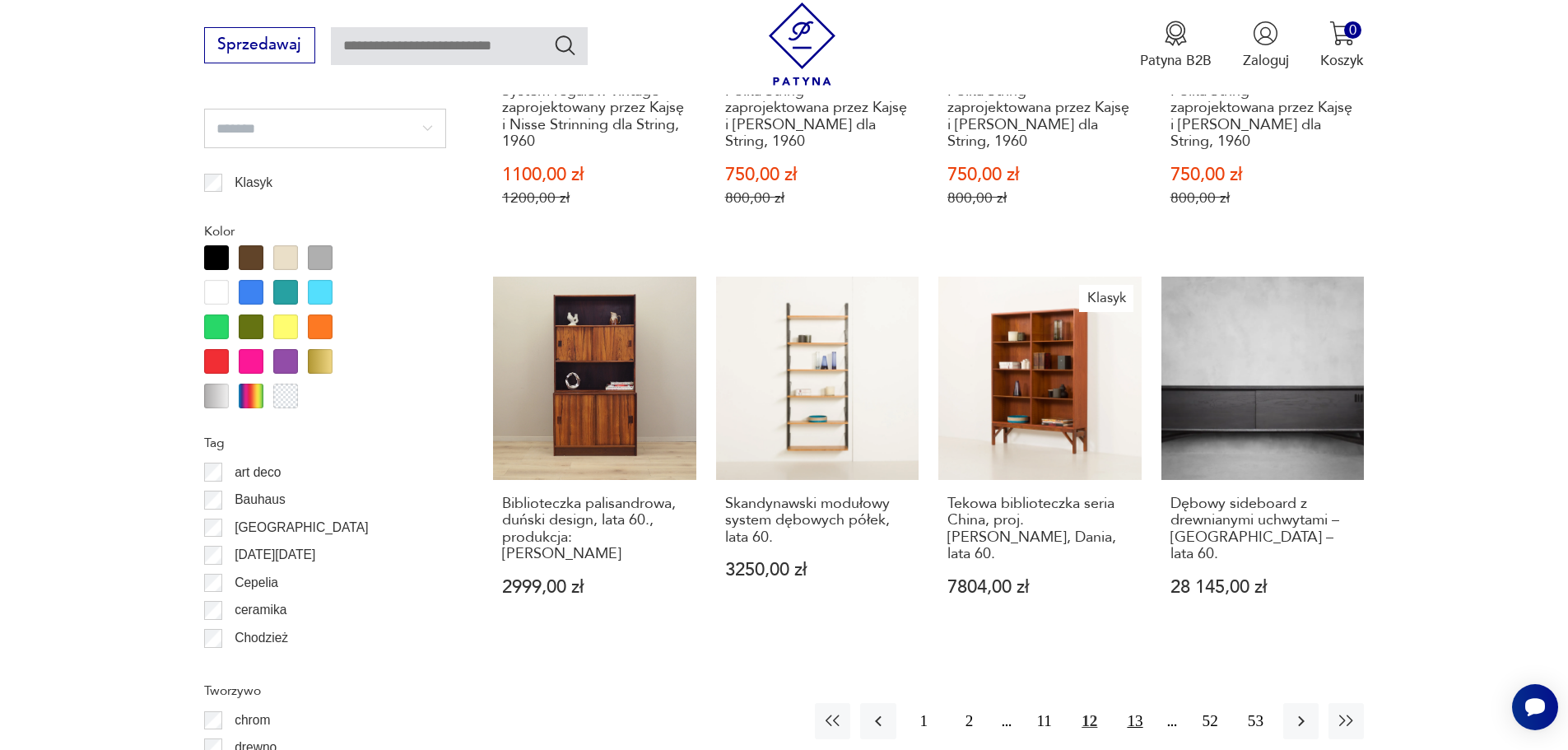
click at [1137, 703] on button "13" at bounding box center [1134, 720] width 35 height 35
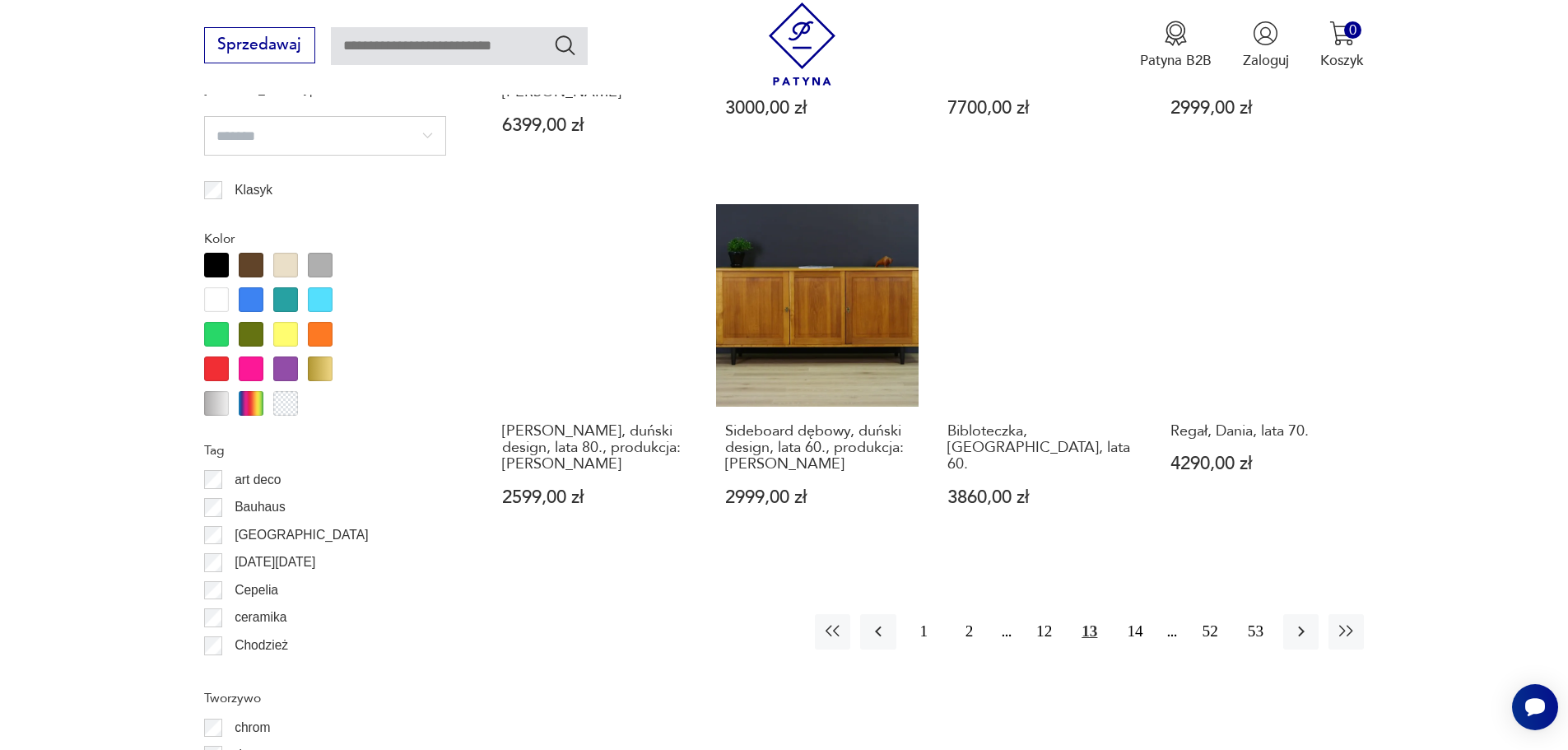
scroll to position [1865, 0]
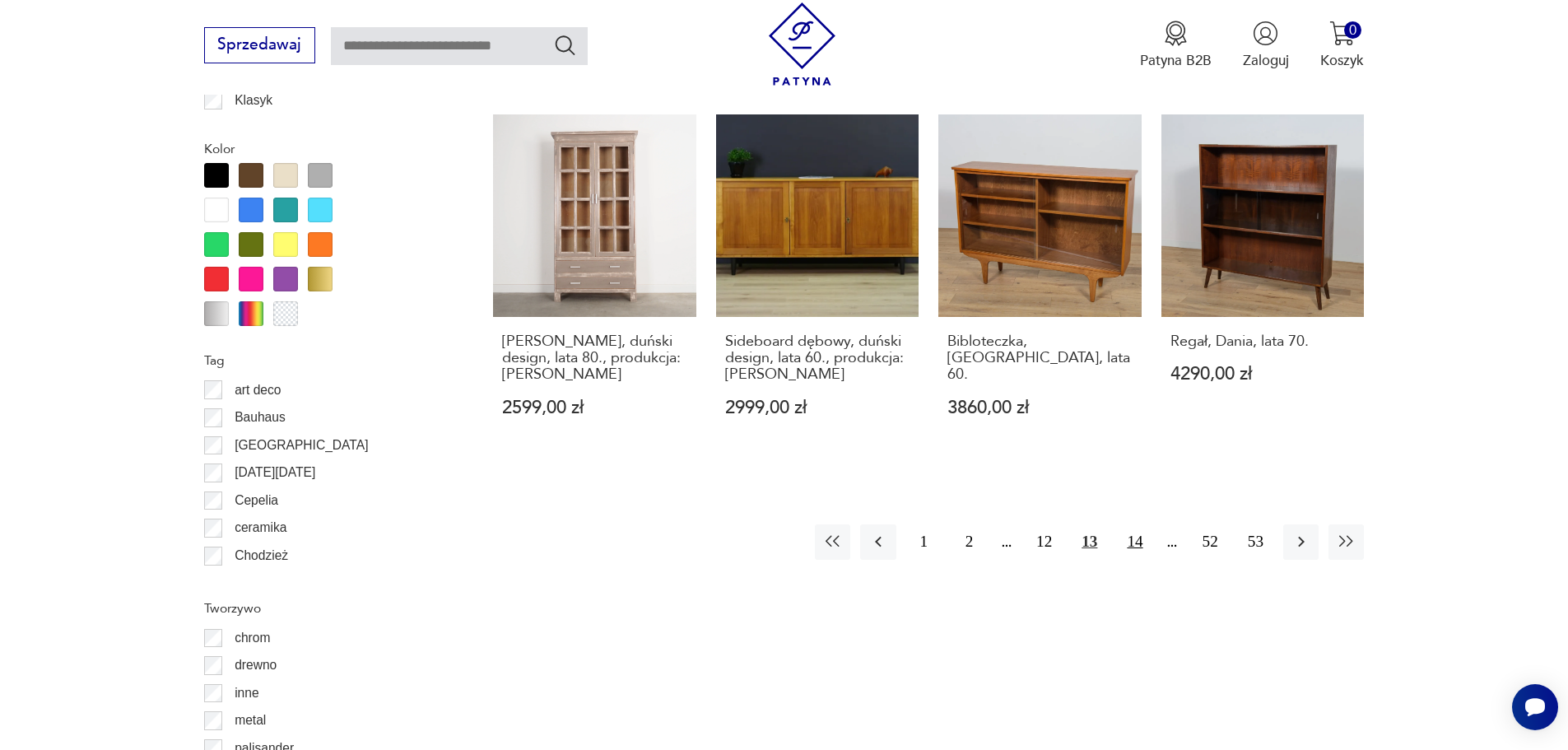
click at [1137, 544] on button "14" at bounding box center [1134, 542] width 35 height 35
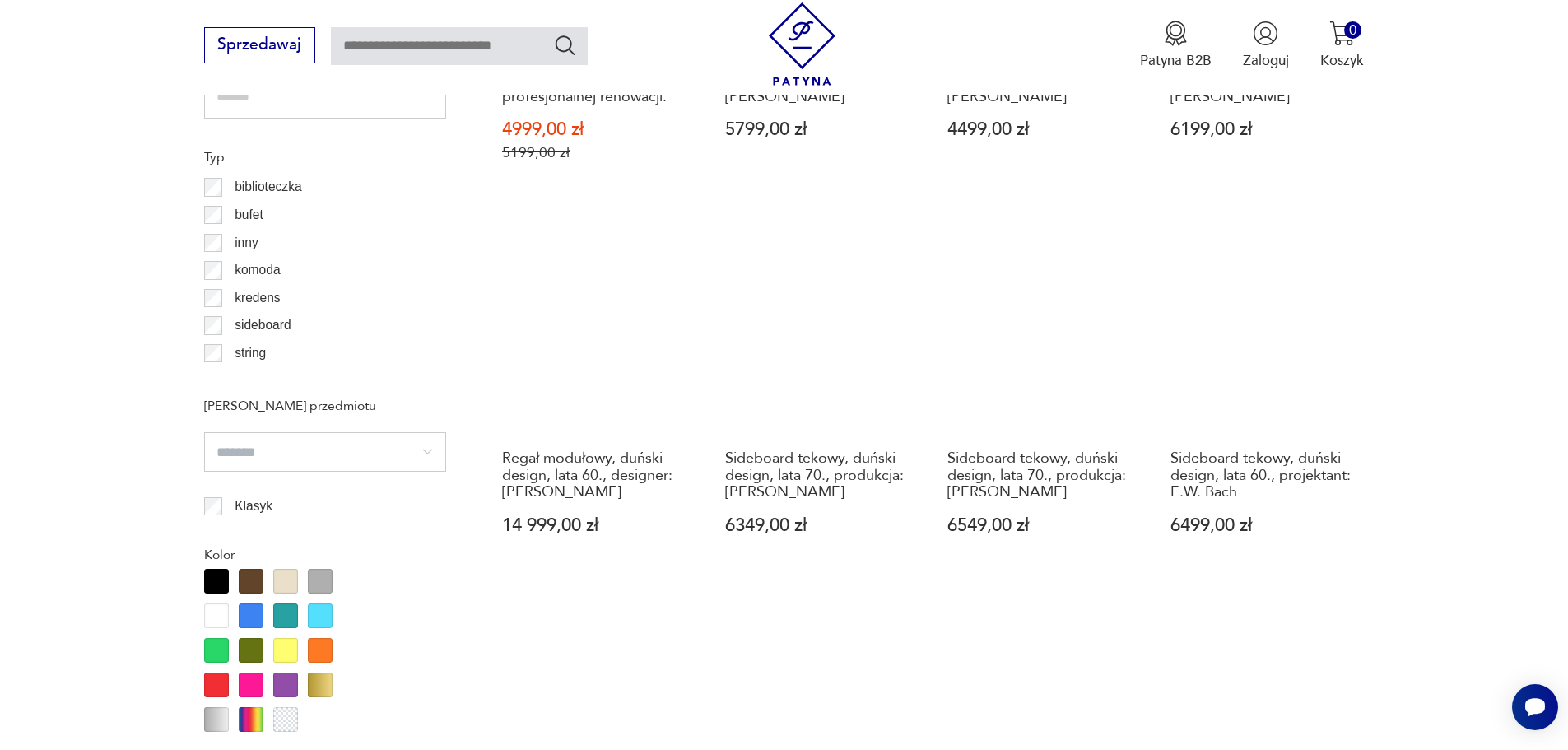
scroll to position [1618, 0]
